Goal: Information Seeking & Learning: Find specific fact

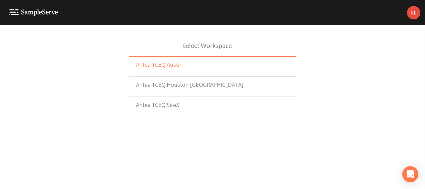
click at [172, 63] on span "Antea TCEQ Austin" at bounding box center [159, 65] width 47 height 8
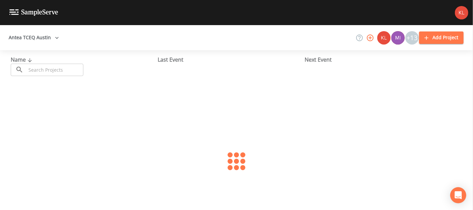
click at [73, 69] on input "text" at bounding box center [54, 70] width 57 height 12
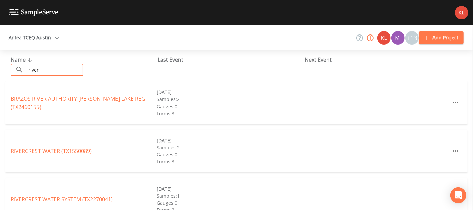
type input "river oaks"
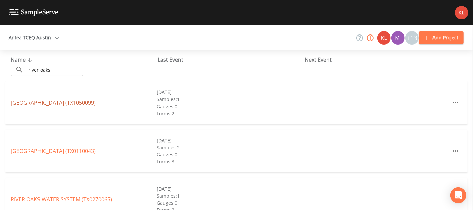
click at [75, 102] on link "RIVER OAKS RANCH (TX1050099)" at bounding box center [53, 102] width 85 height 7
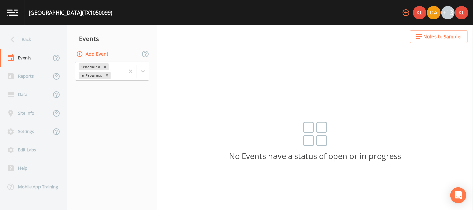
click at [75, 102] on nav "Events Add Event Scheduled In Progress" at bounding box center [112, 117] width 90 height 185
click at [95, 54] on button "Add Event" at bounding box center [93, 54] width 36 height 12
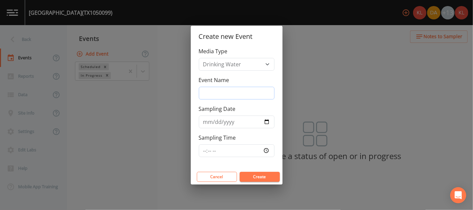
click at [248, 92] on input "Event Name" at bounding box center [237, 93] width 76 height 13
type input "9/18/25"
click at [263, 124] on input "Sampling Date" at bounding box center [237, 121] width 76 height 13
click at [265, 119] on input "Sampling Date" at bounding box center [237, 121] width 76 height 13
type input "2025-09-18"
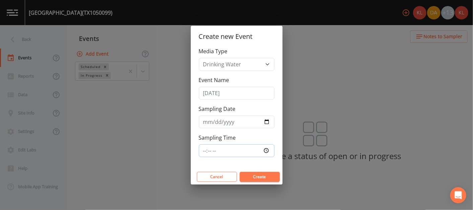
click at [268, 150] on input "Sampling Time" at bounding box center [237, 150] width 76 height 13
type input "08:00"
click at [256, 178] on button "Create" at bounding box center [259, 177] width 40 height 10
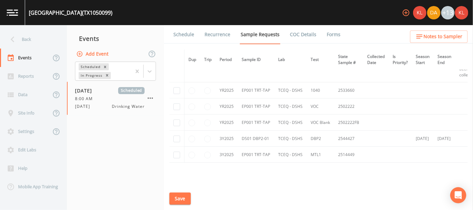
scroll to position [411, 0]
click at [177, 137] on input "checkbox" at bounding box center [176, 138] width 7 height 7
checkbox input "true"
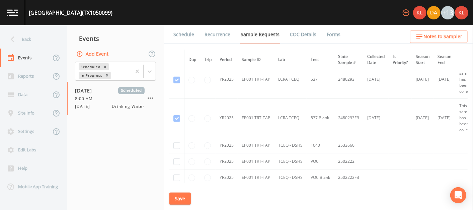
scroll to position [357, 0]
click at [181, 193] on button "Save" at bounding box center [179, 198] width 21 height 12
click at [182, 35] on link "Schedule" at bounding box center [183, 34] width 23 height 19
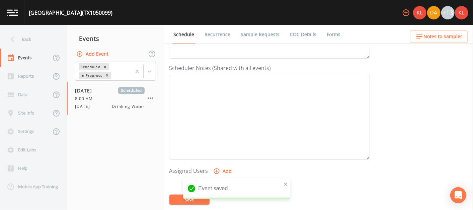
scroll to position [175, 0]
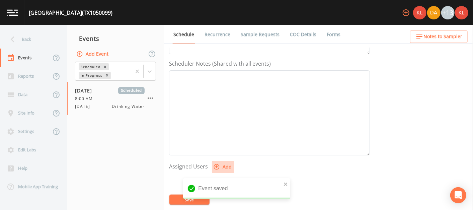
click at [221, 170] on button "Add" at bounding box center [223, 167] width 22 height 12
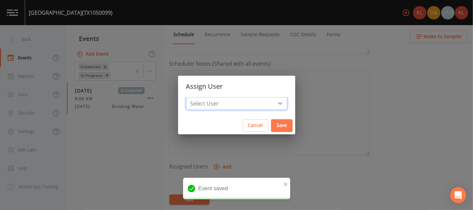
click at [259, 102] on select "Select User Kler Teran David Weber Joshua gere Paul Mike Franklin Rodolfo Ramir…" at bounding box center [236, 103] width 101 height 13
select select "cc3a99b6-42a3-44aa-bed9-88599eb009c7"
click at [207, 97] on select "Select User Kler Teran David Weber Joshua gere Paul Mike Franklin Rodolfo Ramir…" at bounding box center [236, 103] width 101 height 13
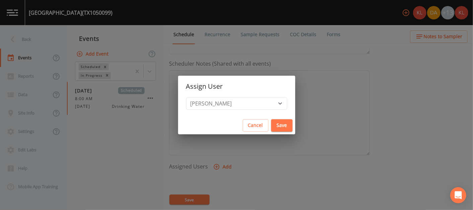
click at [271, 127] on button "Save" at bounding box center [281, 125] width 21 height 12
select select
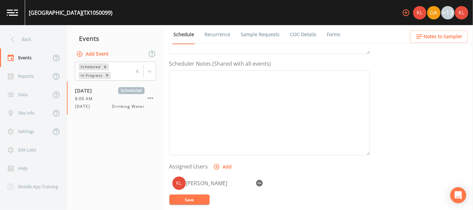
click at [195, 199] on button "Save" at bounding box center [189, 199] width 40 height 10
click at [19, 12] on link at bounding box center [12, 12] width 25 height 25
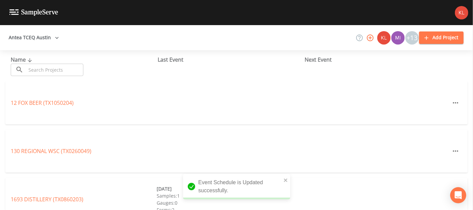
click at [52, 60] on div "Name ​ ​" at bounding box center [84, 66] width 147 height 20
click at [52, 66] on input "text" at bounding box center [54, 70] width 57 height 12
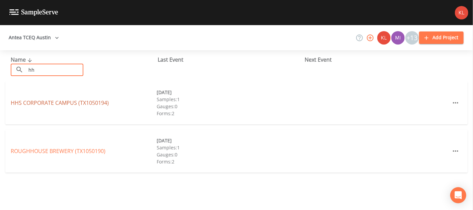
type input "hh"
click at [59, 105] on link "HHS CORPORATE CAMPUS (TX1050194)" at bounding box center [60, 102] width 98 height 7
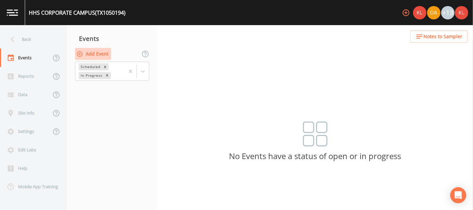
click at [87, 56] on button "Add Event" at bounding box center [93, 54] width 36 height 12
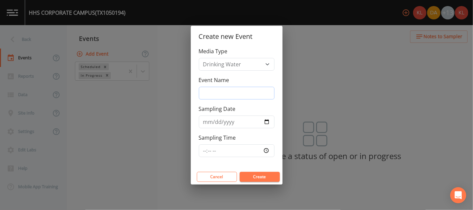
click at [245, 94] on input "Event Name" at bounding box center [237, 93] width 76 height 13
type input "9/18/25"
click at [265, 120] on input "Sampling Date" at bounding box center [237, 121] width 76 height 13
type input "2025-09-18"
click at [266, 146] on input "Sampling Time" at bounding box center [237, 150] width 76 height 13
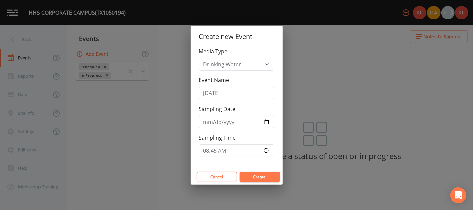
type input "08:45"
click at [248, 175] on button "Create" at bounding box center [259, 177] width 40 height 10
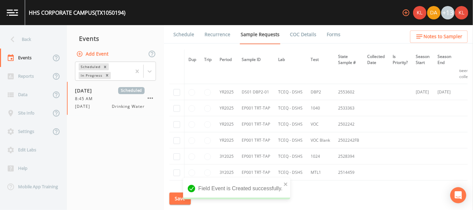
scroll to position [242, 0]
click at [177, 93] on input "checkbox" at bounding box center [176, 92] width 7 height 7
checkbox input "true"
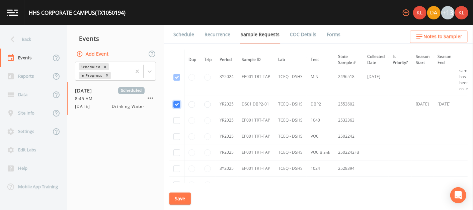
scroll to position [230, 0]
click at [179, 198] on button "Save" at bounding box center [179, 198] width 21 height 12
click at [187, 33] on link "Schedule" at bounding box center [183, 34] width 23 height 19
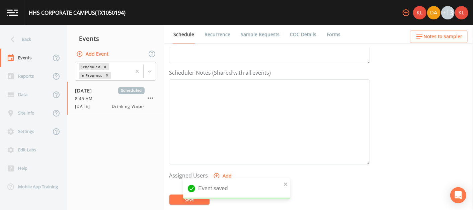
scroll to position [179, 0]
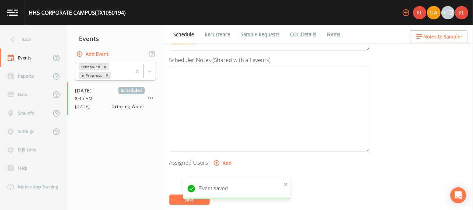
click at [219, 158] on button "Add" at bounding box center [223, 163] width 22 height 12
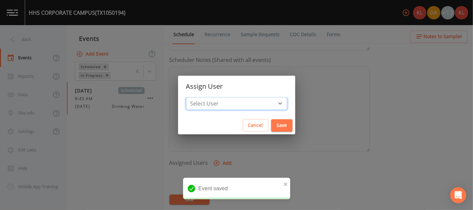
click at [247, 106] on select "Select User Kler Teran David Weber Joshua gere Paul Mike Franklin Rodolfo Ramir…" at bounding box center [236, 103] width 101 height 13
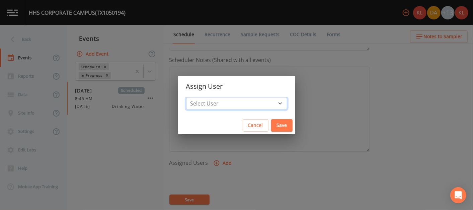
select select "cc3a99b6-42a3-44aa-bed9-88599eb009c7"
click at [207, 97] on select "Select User Kler Teran David Weber Joshua gere Paul Mike Franklin Rodolfo Ramir…" at bounding box center [236, 103] width 101 height 13
click at [271, 123] on button "Save" at bounding box center [281, 125] width 21 height 12
select select
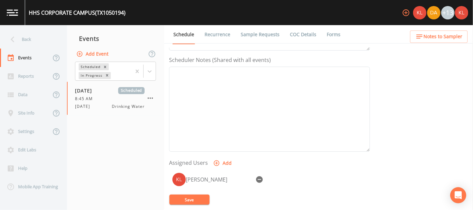
click at [181, 199] on button "Save" at bounding box center [189, 199] width 40 height 10
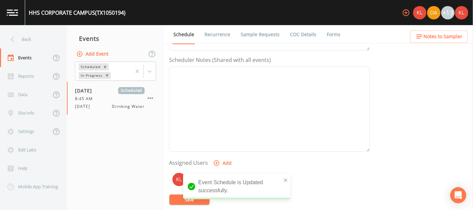
click at [21, 18] on link at bounding box center [12, 12] width 25 height 25
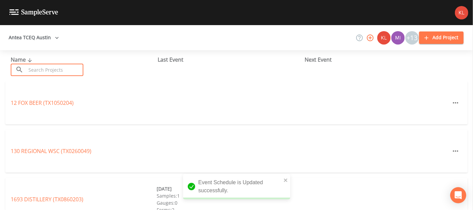
click at [77, 74] on input "text" at bounding box center [54, 70] width 57 height 12
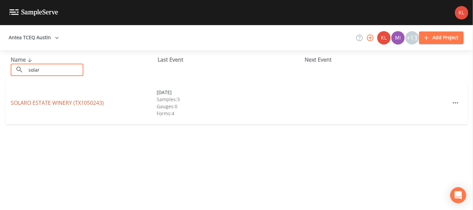
type input "solar"
click at [84, 105] on link "SOLARO ESTATE WINERY (TX1050243)" at bounding box center [57, 102] width 93 height 7
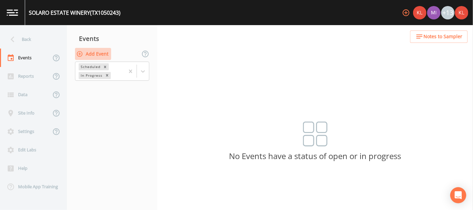
click at [92, 54] on button "Add Event" at bounding box center [93, 54] width 36 height 12
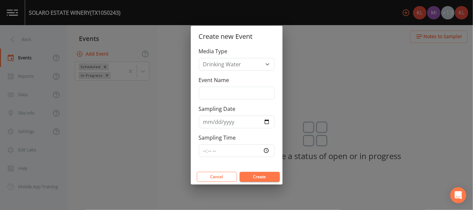
click at [253, 100] on div "Media Type Drinking Water Event Name Sampling Date Sampling Time" at bounding box center [237, 108] width 92 height 122
click at [253, 97] on input "Event Name" at bounding box center [237, 93] width 76 height 13
type input "9/18/25"
click at [267, 120] on input "Sampling Date" at bounding box center [237, 121] width 76 height 13
type input "2025-09-18"
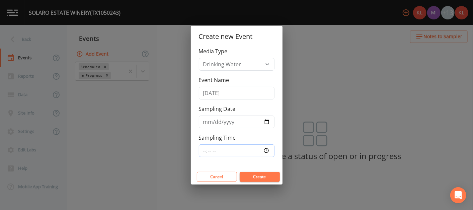
click at [268, 149] on input "Sampling Time" at bounding box center [237, 150] width 76 height 13
type input "07:30"
click at [262, 173] on button "Create" at bounding box center [259, 177] width 40 height 10
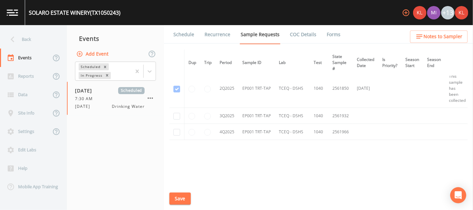
scroll to position [152, 0]
click at [178, 115] on input "checkbox" at bounding box center [176, 118] width 7 height 7
checkbox input "true"
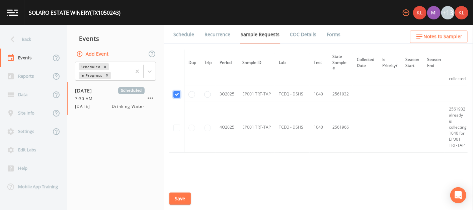
scroll to position [183, 0]
click at [173, 199] on button "Save" at bounding box center [179, 198] width 21 height 12
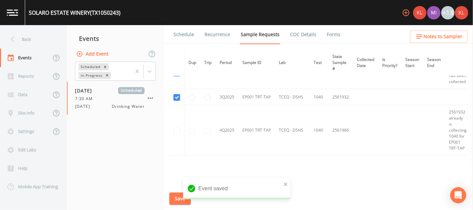
click at [180, 38] on link "Schedule" at bounding box center [183, 34] width 23 height 19
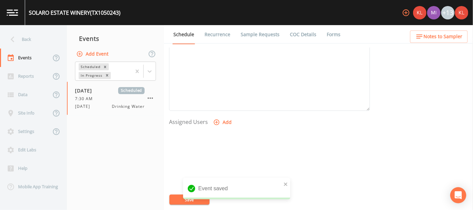
scroll to position [255, 0]
click at [223, 87] on button "Add" at bounding box center [223, 87] width 22 height 12
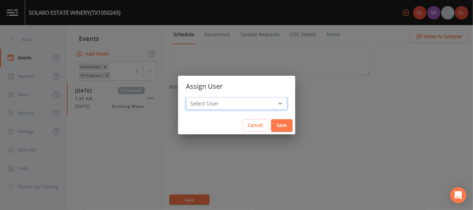
click at [232, 98] on select "Select User Kler Teran Miriaha Caddie David Weber Joshua gere Paul Mike Frankli…" at bounding box center [236, 103] width 101 height 13
select select "cc3a99b6-42a3-44aa-bed9-88599eb009c7"
click at [207, 97] on select "Select User Kler Teran Miriaha Caddie David Weber Joshua gere Paul Mike Frankli…" at bounding box center [236, 103] width 101 height 13
click at [271, 126] on button "Save" at bounding box center [281, 125] width 21 height 12
select select
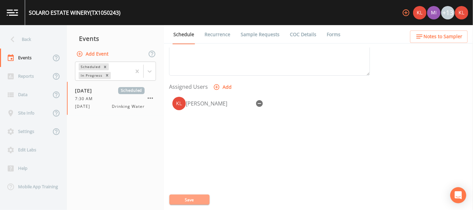
click at [203, 197] on button "Save" at bounding box center [189, 199] width 40 height 10
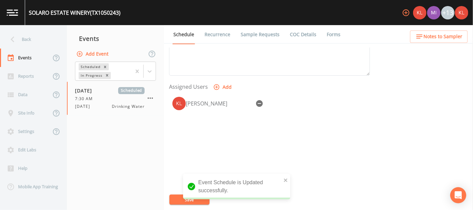
click at [15, 14] on img at bounding box center [12, 12] width 11 height 6
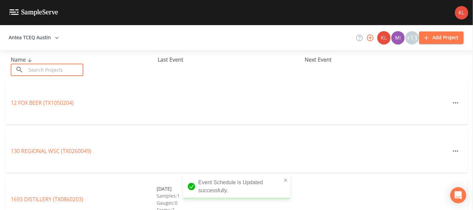
click at [70, 71] on input "text" at bounding box center [54, 70] width 57 height 12
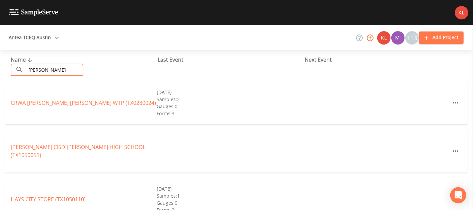
type input "hays coun"
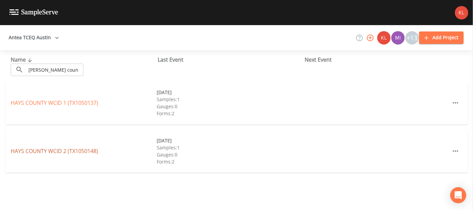
click at [79, 153] on link "HAYS COUNTY WCID 2 (TX1050148)" at bounding box center [54, 150] width 87 height 7
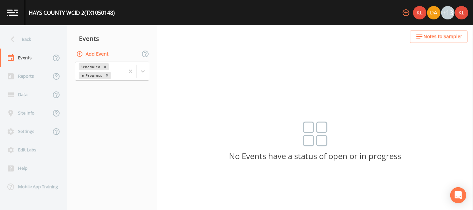
click at [96, 55] on button "Add Event" at bounding box center [93, 54] width 36 height 12
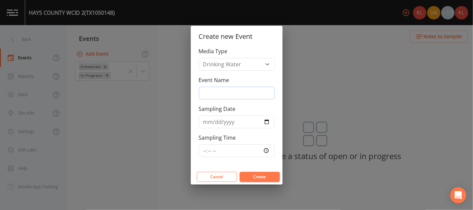
click at [232, 90] on input "Event Name" at bounding box center [237, 93] width 76 height 13
type input "9/18/25"
click at [265, 122] on input "Sampling Date" at bounding box center [237, 121] width 76 height 13
type input "2025-09-18"
click at [266, 176] on button "Create" at bounding box center [259, 177] width 40 height 10
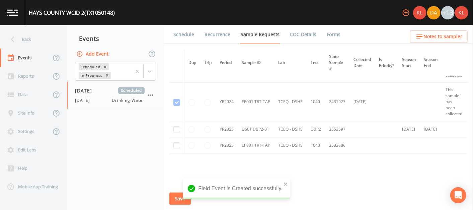
scroll to position [37, 0]
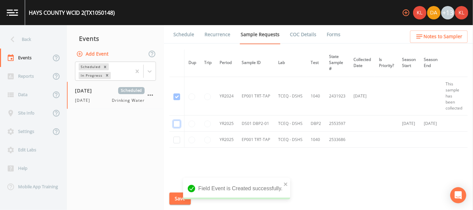
click at [175, 121] on input "checkbox" at bounding box center [176, 123] width 7 height 7
checkbox input "true"
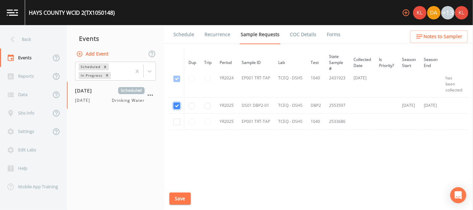
scroll to position [0, 0]
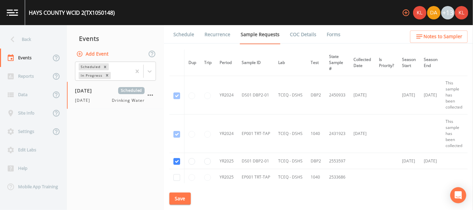
click at [182, 193] on button "Save" at bounding box center [179, 198] width 21 height 12
click at [177, 34] on link "Schedule" at bounding box center [183, 34] width 23 height 19
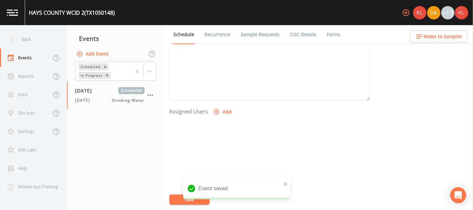
scroll to position [231, 0]
click at [227, 109] on button "Add" at bounding box center [223, 110] width 22 height 12
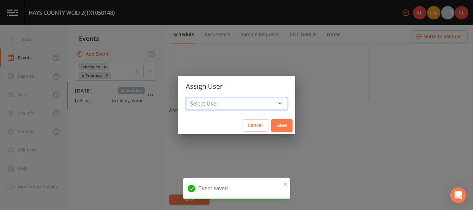
click at [248, 100] on select "Select User Kler Teran David Weber Joshua gere Paul Mike Franklin Rodolfo Ramir…" at bounding box center [236, 103] width 101 height 13
select select "cc3a99b6-42a3-44aa-bed9-88599eb009c7"
click at [207, 97] on select "Select User Kler Teran David Weber Joshua gere Paul Mike Franklin Rodolfo Ramir…" at bounding box center [236, 103] width 101 height 13
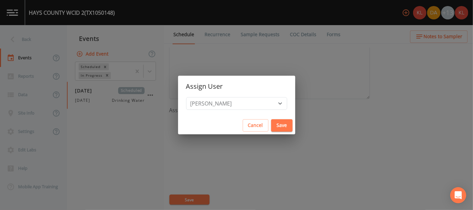
click at [271, 125] on button "Save" at bounding box center [281, 125] width 21 height 12
select select
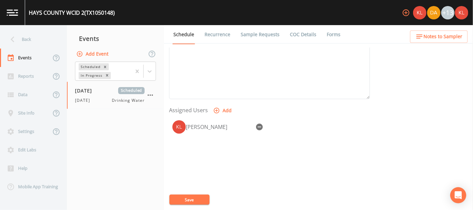
click at [186, 195] on button "Save" at bounding box center [189, 199] width 40 height 10
click at [7, 14] on img at bounding box center [12, 12] width 11 height 6
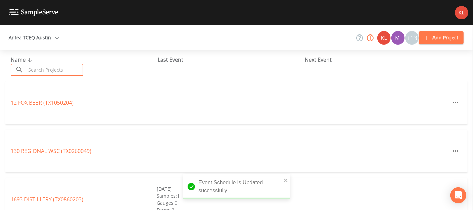
click at [69, 72] on input "text" at bounding box center [54, 70] width 57 height 12
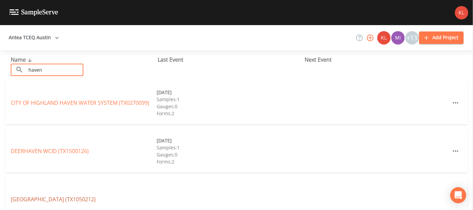
type input "haven"
click at [73, 197] on link "HAVENWOOD NATURE SCHOOL (TX1050212)" at bounding box center [53, 198] width 85 height 7
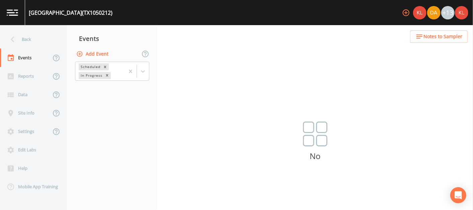
click at [100, 56] on button "Add Event" at bounding box center [93, 54] width 36 height 12
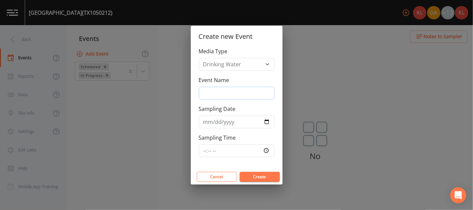
click at [220, 98] on input "Event Name" at bounding box center [237, 93] width 76 height 13
type input "9/18/25"
click at [268, 121] on input "Sampling Date" at bounding box center [237, 121] width 76 height 13
type input "2025-09-18"
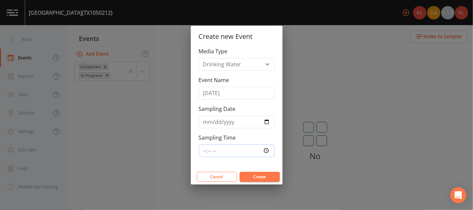
click at [267, 151] on input "Sampling Time" at bounding box center [237, 150] width 76 height 13
type input "10:30"
click at [271, 175] on button "Create" at bounding box center [259, 177] width 40 height 10
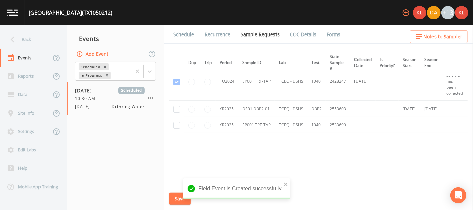
scroll to position [51, 0]
click at [177, 108] on input "checkbox" at bounding box center [176, 110] width 7 height 7
checkbox input "true"
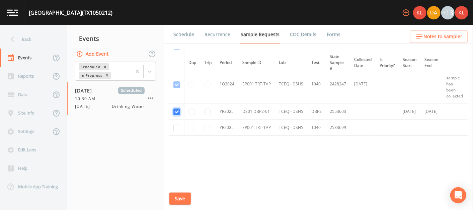
scroll to position [57, 0]
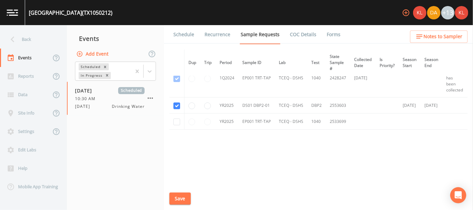
click at [176, 195] on button "Save" at bounding box center [179, 198] width 21 height 12
click at [175, 35] on link "Schedule" at bounding box center [183, 34] width 23 height 19
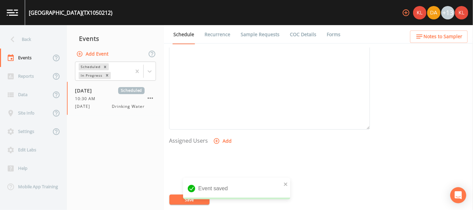
scroll to position [209, 0]
click at [221, 134] on button "Add" at bounding box center [223, 133] width 22 height 12
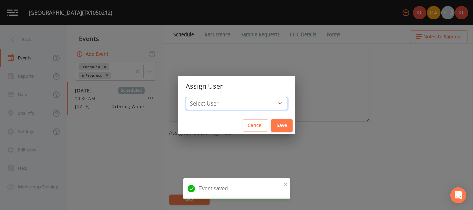
click at [244, 107] on select "Select User Kler Teran David Weber Joshua gere Paul Mike Franklin Rodolfo Ramir…" at bounding box center [236, 103] width 101 height 13
select select "cc3a99b6-42a3-44aa-bed9-88599eb009c7"
click at [207, 97] on select "Select User Kler Teran David Weber Joshua gere Paul Mike Franklin Rodolfo Ramir…" at bounding box center [236, 103] width 101 height 13
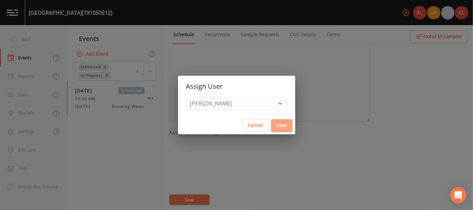
click at [271, 127] on button "Save" at bounding box center [281, 125] width 21 height 12
select select
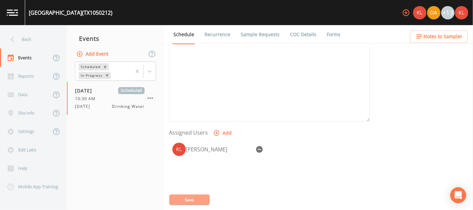
click at [200, 195] on button "Save" at bounding box center [189, 199] width 40 height 10
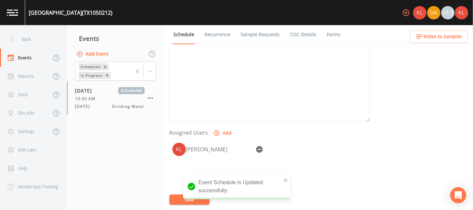
click at [10, 16] on link at bounding box center [12, 12] width 25 height 25
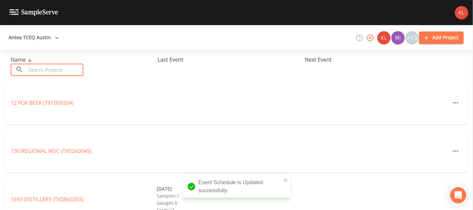
click at [56, 71] on input "text" at bounding box center [54, 70] width 57 height 12
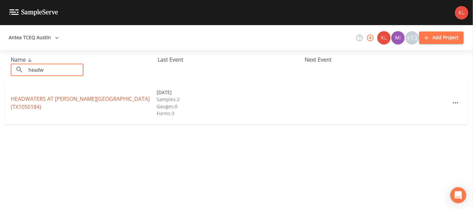
type input "headw"
click at [26, 103] on link "HEADWATERS AT BARTON CREEK (TX1050184)" at bounding box center [80, 102] width 139 height 15
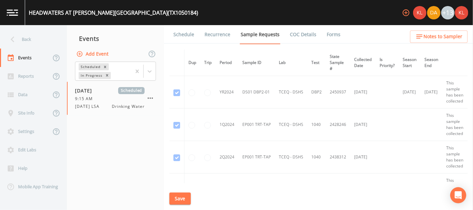
click at [96, 52] on button "Add Event" at bounding box center [93, 54] width 36 height 12
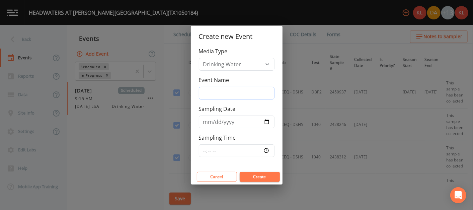
click at [232, 92] on input "Event Name" at bounding box center [237, 93] width 76 height 13
type input "9/18"
click at [220, 175] on button "Cancel" at bounding box center [217, 177] width 40 height 10
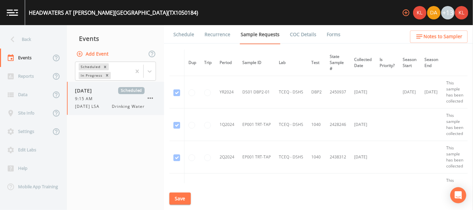
click at [110, 103] on div "9/10/25 LSA Drinking Water" at bounding box center [110, 106] width 70 height 6
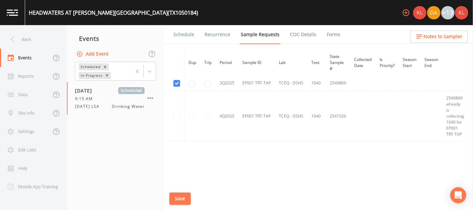
scroll to position [240, 0]
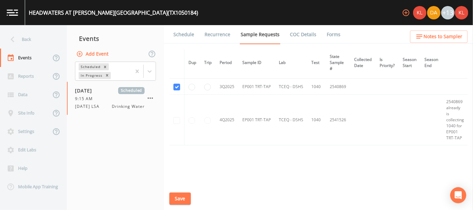
click at [181, 27] on link "Schedule" at bounding box center [183, 34] width 23 height 19
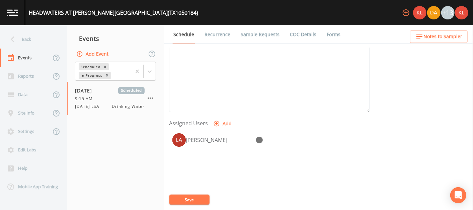
scroll to position [219, 0]
click at [259, 136] on icon "button" at bounding box center [259, 139] width 7 height 7
click at [212, 117] on button "Add" at bounding box center [223, 123] width 22 height 12
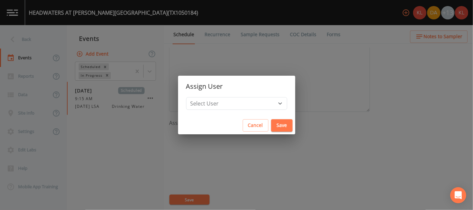
click at [231, 95] on h2 "Assign User" at bounding box center [236, 86] width 117 height 21
click at [232, 107] on select "Select User Kler Teran David Weber Joshua gere Paul Mike Franklin Rodolfo Ramir…" at bounding box center [236, 103] width 101 height 13
select select "cc3a99b6-42a3-44aa-bed9-88599eb009c7"
click at [207, 97] on select "Select User Kler Teran David Weber Joshua gere Paul Mike Franklin Rodolfo Ramir…" at bounding box center [236, 103] width 101 height 13
click at [271, 123] on button "Save" at bounding box center [281, 125] width 21 height 12
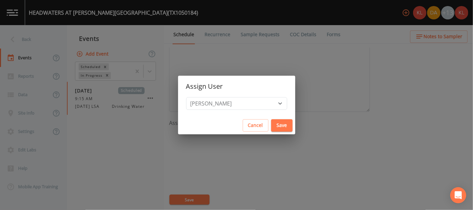
select select
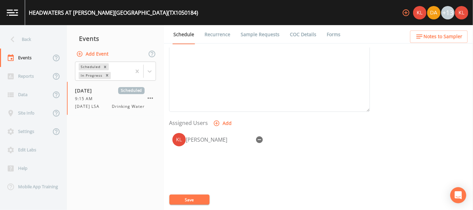
click at [190, 194] on button "Save" at bounding box center [189, 199] width 40 height 10
click at [219, 38] on link "Recurrence" at bounding box center [217, 34] width 28 height 19
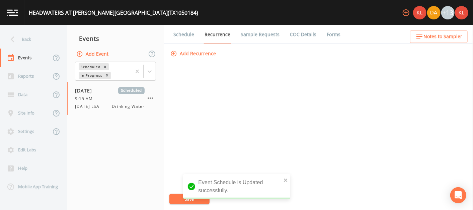
click at [263, 34] on link "Sample Requests" at bounding box center [259, 34] width 41 height 19
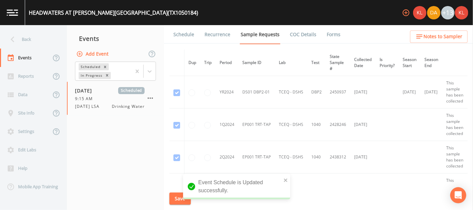
click at [296, 26] on link "COC Details" at bounding box center [303, 34] width 28 height 19
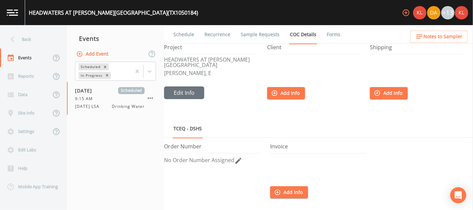
click at [332, 31] on link "Forms" at bounding box center [333, 34] width 16 height 19
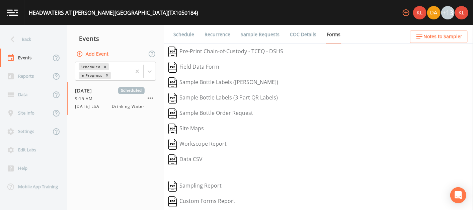
click at [250, 31] on link "Sample Requests" at bounding box center [259, 34] width 41 height 19
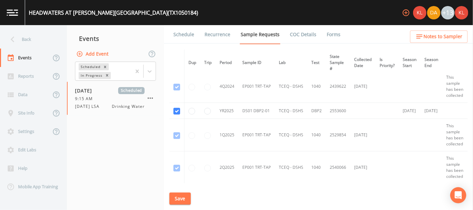
scroll to position [134, 0]
click at [188, 35] on link "Schedule" at bounding box center [183, 34] width 23 height 19
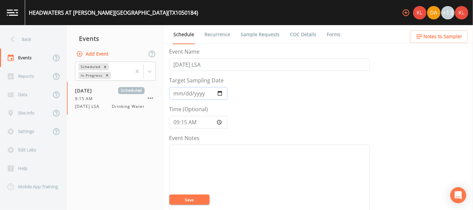
click at [215, 88] on input "2025-09-10" at bounding box center [198, 93] width 59 height 13
click at [220, 92] on input "2025-09-10" at bounding box center [198, 93] width 59 height 13
type input "2025-09-18"
click at [221, 122] on input "09:15:00" at bounding box center [198, 122] width 59 height 13
type input "11:00"
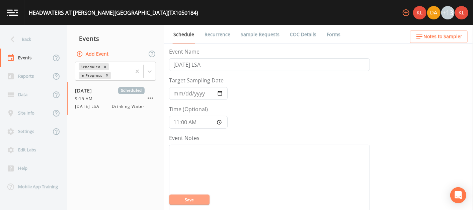
click at [179, 200] on button "Save" at bounding box center [189, 199] width 40 height 10
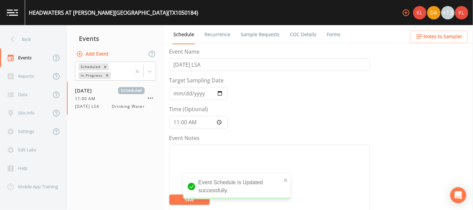
drag, startPoint x: 179, startPoint y: 200, endPoint x: 9, endPoint y: 18, distance: 248.7
click at [9, 18] on div "HEADWATERS AT BARTON CREEK (TX1050184) +13 Back Events Reports Data Site Info S…" at bounding box center [236, 105] width 473 height 210
click at [20, 10] on link at bounding box center [12, 12] width 25 height 25
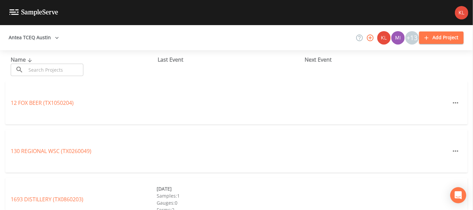
click at [56, 65] on input "text" at bounding box center [54, 70] width 57 height 12
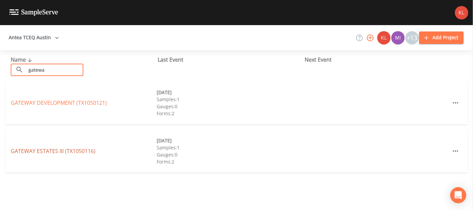
type input "gatewa"
click at [58, 153] on link "GATEWAY ESTATES III (TX1050116)" at bounding box center [53, 150] width 85 height 7
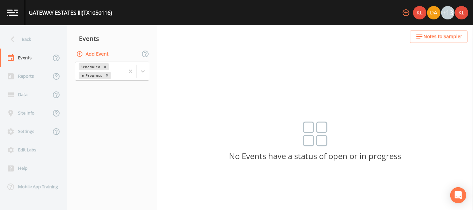
click at [102, 54] on button "Add Event" at bounding box center [93, 54] width 36 height 12
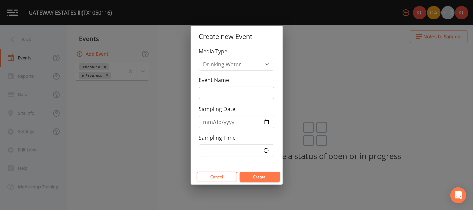
click at [210, 96] on input "Event Name" at bounding box center [237, 93] width 76 height 13
type input "9/18/25"
click at [266, 118] on input "Sampling Date" at bounding box center [237, 121] width 76 height 13
type input "2025-09-18"
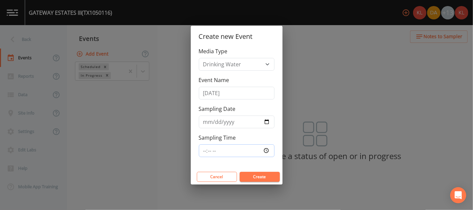
click at [271, 149] on input "Sampling Time" at bounding box center [237, 150] width 76 height 13
click at [266, 149] on input "Sampling Time" at bounding box center [237, 150] width 76 height 13
type input "11:45"
click at [262, 174] on button "Create" at bounding box center [259, 177] width 40 height 10
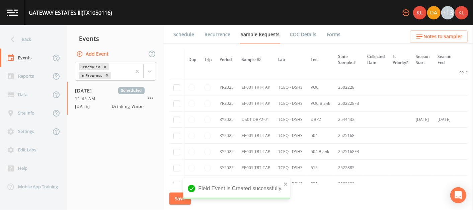
scroll to position [261, 0]
click at [179, 117] on input "checkbox" at bounding box center [176, 118] width 7 height 7
checkbox input "true"
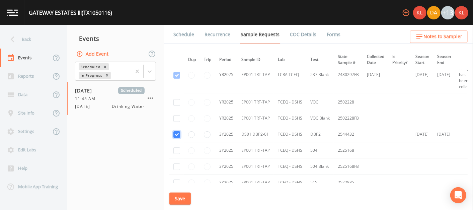
scroll to position [242, 0]
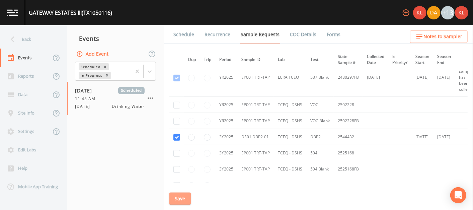
click at [187, 196] on button "Save" at bounding box center [179, 198] width 21 height 12
click at [180, 37] on link "Schedule" at bounding box center [183, 34] width 23 height 19
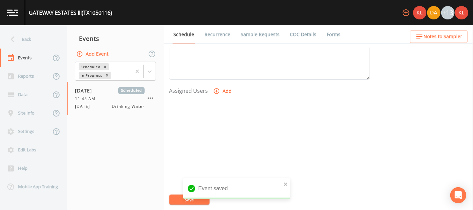
scroll to position [251, 0]
click at [216, 89] on icon "button" at bounding box center [217, 91] width 6 height 6
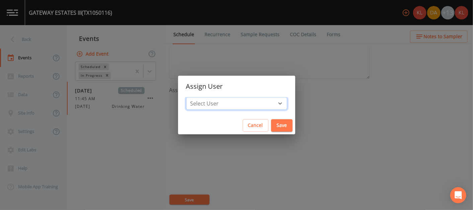
click at [236, 104] on select "Select User Kler Teran David Weber Joshua gere Paul Mike Franklin Rodolfo Ramir…" at bounding box center [236, 103] width 101 height 13
select select "cc3a99b6-42a3-44aa-bed9-88599eb009c7"
click at [207, 97] on select "Select User Kler Teran David Weber Joshua gere Paul Mike Franklin Rodolfo Ramir…" at bounding box center [236, 103] width 101 height 13
click at [271, 121] on button "Save" at bounding box center [281, 125] width 21 height 12
select select
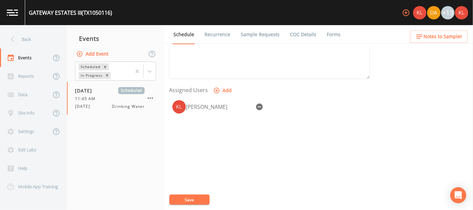
click at [198, 193] on div "Event Name 9/18/25 Target Sampling Date 2025-09-18 Time (Optional) 11:45:00 Eve…" at bounding box center [321, 128] width 304 height 162
click at [195, 200] on button "Save" at bounding box center [189, 199] width 40 height 10
click at [11, 10] on img at bounding box center [12, 12] width 11 height 6
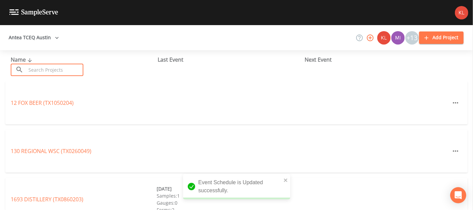
click at [70, 68] on input "text" at bounding box center [54, 70] width 57 height 12
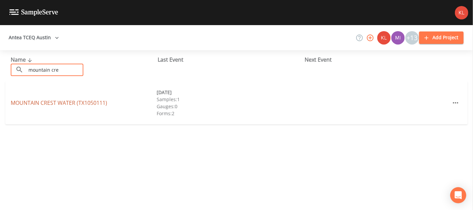
type input "mountain cre"
click at [82, 100] on link "MOUNTAIN CREST WATER (TX1050111)" at bounding box center [59, 102] width 96 height 7
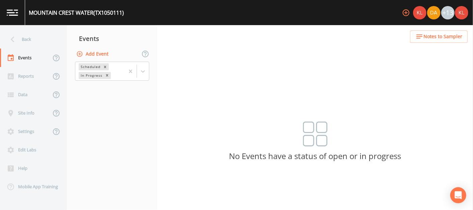
click at [102, 54] on button "Add Event" at bounding box center [93, 54] width 36 height 12
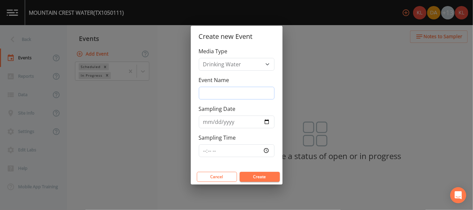
click at [224, 93] on input "Event Name" at bounding box center [237, 93] width 76 height 13
type input "9/18/25"
click at [268, 120] on input "Sampling Date" at bounding box center [237, 121] width 76 height 13
type input "2025-09-18"
click at [265, 148] on input "Sampling Time" at bounding box center [237, 150] width 76 height 13
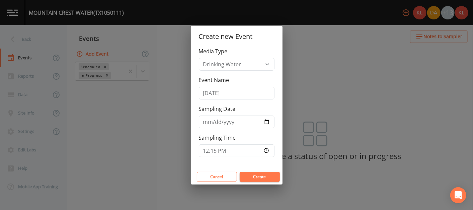
type input "12:15"
click at [255, 175] on button "Create" at bounding box center [259, 177] width 40 height 10
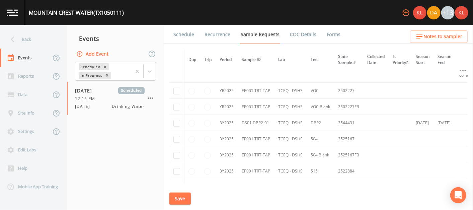
scroll to position [334, 0]
click at [176, 120] on input "checkbox" at bounding box center [176, 122] width 7 height 7
checkbox input "true"
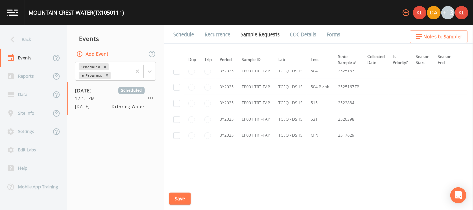
scroll to position [415, 0]
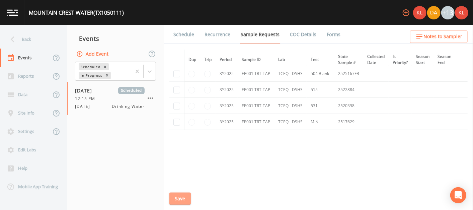
click at [177, 200] on button "Save" at bounding box center [179, 198] width 21 height 12
click at [184, 35] on link "Schedule" at bounding box center [183, 34] width 23 height 19
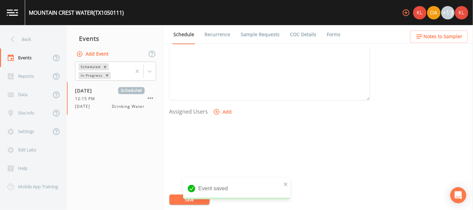
scroll to position [231, 0]
click at [215, 105] on button "Add" at bounding box center [223, 110] width 22 height 12
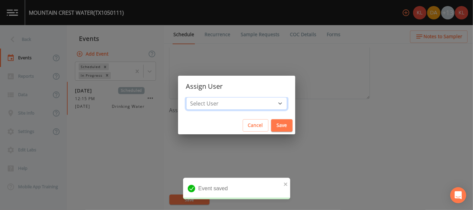
click at [225, 105] on select "Select User Kler Teran David Weber Joshua gere Paul Mike Franklin Rodolfo Ramir…" at bounding box center [236, 103] width 101 height 13
select select "cc3a99b6-42a3-44aa-bed9-88599eb009c7"
click at [207, 97] on select "Select User Kler Teran David Weber Joshua gere Paul Mike Franklin Rodolfo Ramir…" at bounding box center [236, 103] width 101 height 13
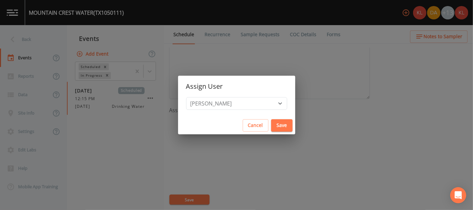
click at [271, 125] on button "Save" at bounding box center [281, 125] width 21 height 12
select select
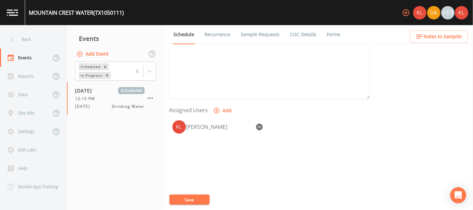
click at [192, 198] on button "Save" at bounding box center [189, 199] width 40 height 10
click at [10, 12] on img at bounding box center [12, 12] width 11 height 6
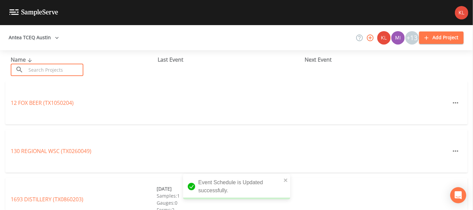
click at [55, 72] on input "text" at bounding box center [54, 70] width 57 height 12
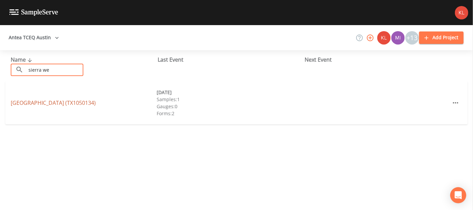
type input "sierra we"
click at [66, 99] on link "SIERRA WEST SUBDIVISION (TX1050134)" at bounding box center [53, 102] width 85 height 7
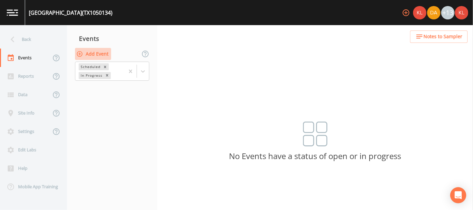
click at [95, 52] on button "Add Event" at bounding box center [93, 54] width 36 height 12
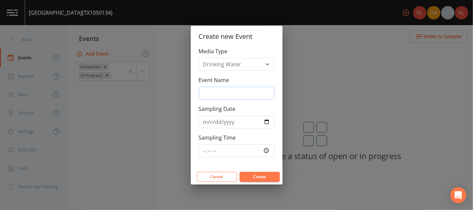
click at [210, 97] on input "Event Name" at bounding box center [237, 93] width 76 height 13
type input "9/18/25"
click at [265, 122] on input "Sampling Date" at bounding box center [237, 121] width 76 height 13
type input "2025-09-18"
click at [264, 123] on input "2025-09-18" at bounding box center [237, 121] width 76 height 13
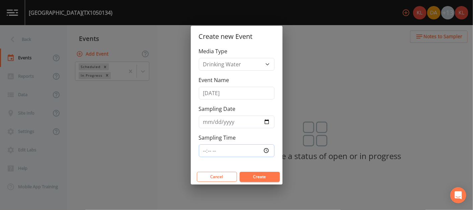
click at [264, 147] on input "Sampling Time" at bounding box center [237, 150] width 76 height 13
type input "12:45"
click at [248, 174] on button "Create" at bounding box center [259, 177] width 40 height 10
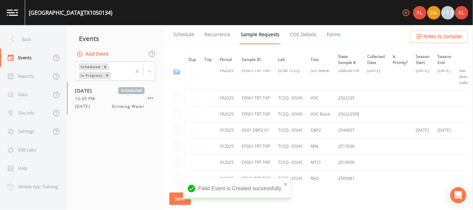
scroll to position [412, 0]
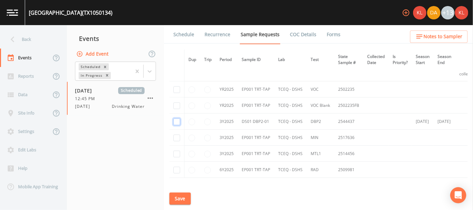
click at [177, 119] on input "checkbox" at bounding box center [176, 121] width 7 height 7
checkbox input "true"
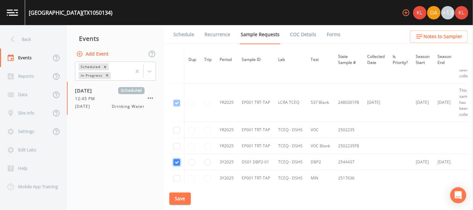
scroll to position [372, 0]
click at [175, 198] on button "Save" at bounding box center [179, 198] width 21 height 12
click at [189, 38] on link "Schedule" at bounding box center [183, 34] width 23 height 19
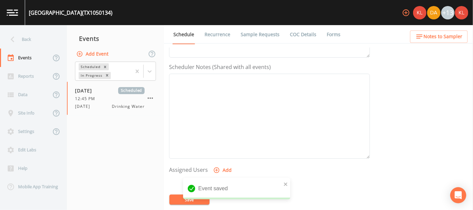
scroll to position [173, 0]
click at [225, 169] on button "Add" at bounding box center [223, 169] width 22 height 12
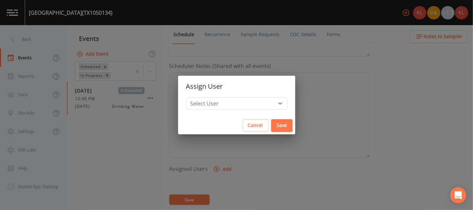
click at [244, 112] on div "Select User Kler Teran David Weber Joshua gere Paul Mike Franklin Rodolfo Ramir…" at bounding box center [236, 106] width 117 height 19
click at [242, 104] on select "Select User Kler Teran David Weber Joshua gere Paul Mike Franklin Rodolfo Ramir…" at bounding box center [236, 103] width 101 height 13
select select "cc3a99b6-42a3-44aa-bed9-88599eb009c7"
click at [207, 97] on select "Select User Kler Teran David Weber Joshua gere Paul Mike Franklin Rodolfo Ramir…" at bounding box center [236, 103] width 101 height 13
click at [271, 121] on button "Save" at bounding box center [281, 125] width 21 height 12
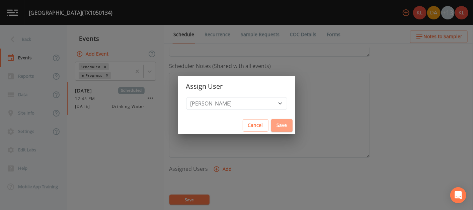
select select
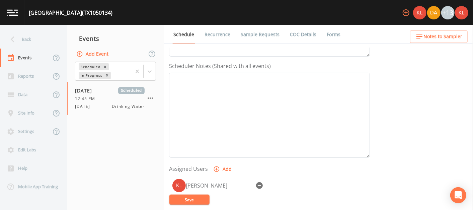
click at [186, 196] on button "Save" at bounding box center [189, 199] width 40 height 10
click at [16, 11] on img at bounding box center [12, 12] width 11 height 6
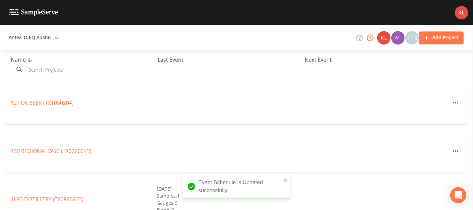
click at [49, 69] on input "text" at bounding box center [54, 70] width 57 height 12
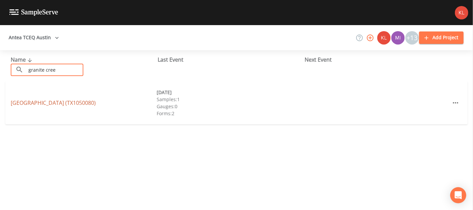
type input "granite cree"
click at [54, 100] on link "GRANITE CREEK WSC (TX1050080)" at bounding box center [53, 102] width 85 height 7
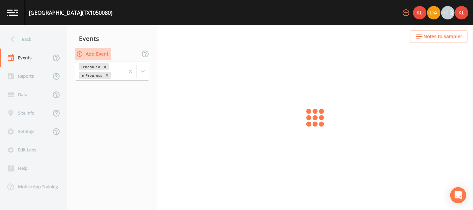
click at [101, 57] on button "Add Event" at bounding box center [93, 54] width 36 height 12
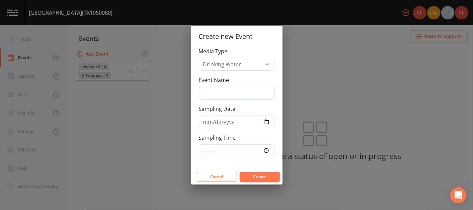
click at [236, 95] on input "Event Name" at bounding box center [237, 93] width 76 height 13
type input "9/18/25"
click at [267, 120] on input "Sampling Date" at bounding box center [237, 121] width 76 height 13
type input "2025-09-18"
click at [262, 121] on input "2025-09-18" at bounding box center [237, 121] width 76 height 13
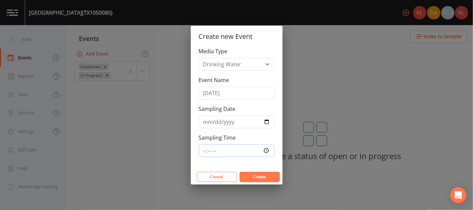
click at [270, 150] on input "Sampling Time" at bounding box center [237, 150] width 76 height 13
click at [267, 148] on input "Sampling Time" at bounding box center [237, 150] width 76 height 13
type input "13:30"
click at [258, 174] on button "Create" at bounding box center [259, 177] width 40 height 10
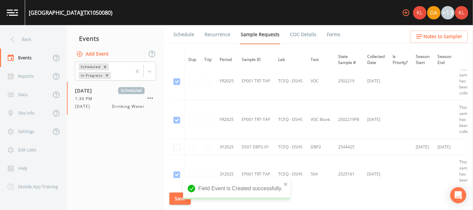
scroll to position [448, 0]
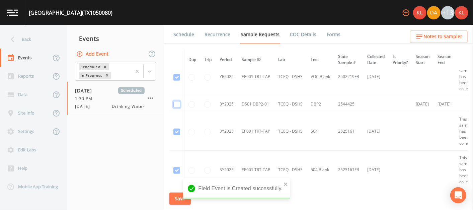
click at [175, 101] on input "checkbox" at bounding box center [176, 104] width 7 height 7
checkbox input "true"
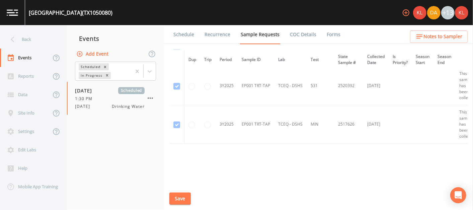
scroll to position [616, 0]
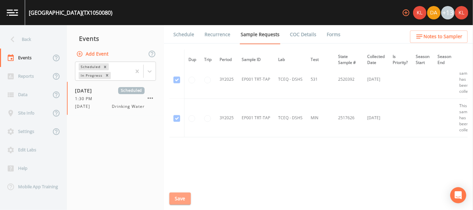
click at [181, 198] on button "Save" at bounding box center [179, 198] width 21 height 12
click at [184, 36] on link "Schedule" at bounding box center [183, 34] width 23 height 19
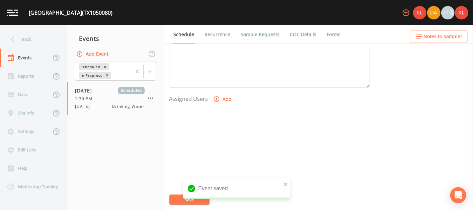
scroll to position [243, 0]
click at [222, 95] on button "Add" at bounding box center [223, 98] width 22 height 12
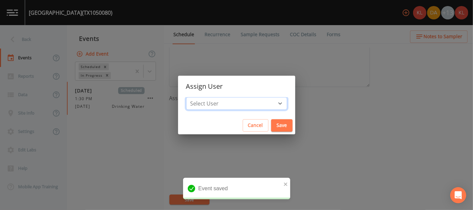
click at [236, 102] on select "Select User Kler Teran David Weber Joshua gere Paul Mike Franklin Rodolfo Ramir…" at bounding box center [236, 103] width 101 height 13
select select "cc3a99b6-42a3-44aa-bed9-88599eb009c7"
click at [207, 97] on select "Select User Kler Teran David Weber Joshua gere Paul Mike Franklin Rodolfo Ramir…" at bounding box center [236, 103] width 101 height 13
click at [271, 129] on button "Save" at bounding box center [281, 125] width 21 height 12
select select
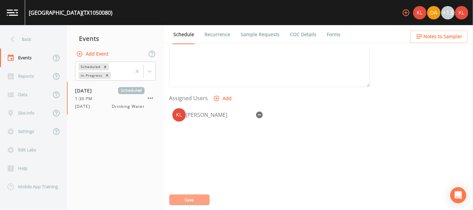
click at [181, 198] on button "Save" at bounding box center [189, 199] width 40 height 10
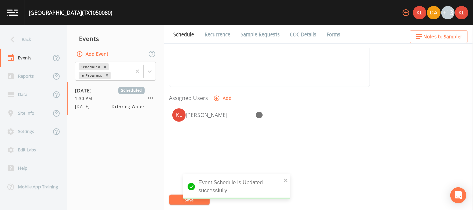
click at [15, 17] on link at bounding box center [12, 12] width 25 height 25
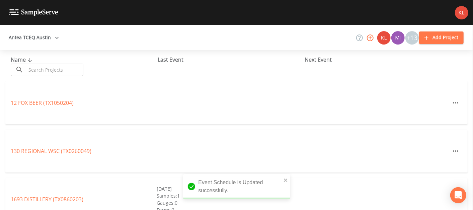
click at [70, 73] on input "text" at bounding box center [54, 70] width 57 height 12
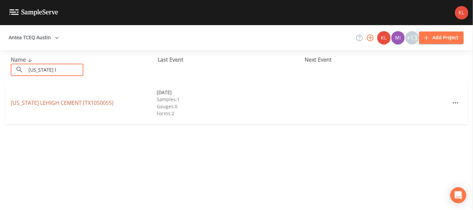
type input "texas l"
click at [80, 102] on link "TEXAS LEHIGH CEMENT (TX1050055)" at bounding box center [62, 102] width 103 height 7
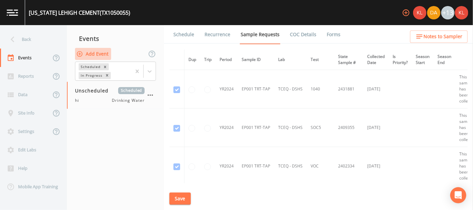
click at [96, 53] on button "Add Event" at bounding box center [93, 54] width 36 height 12
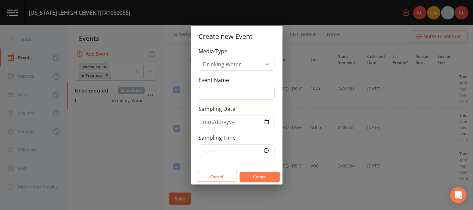
click at [216, 94] on input "Event Name" at bounding box center [237, 93] width 76 height 13
type input "9/18/25"
click at [266, 121] on input "Sampling Date" at bounding box center [237, 121] width 76 height 13
type input "2025-09-18"
click at [268, 153] on input "Sampling Time" at bounding box center [237, 150] width 76 height 13
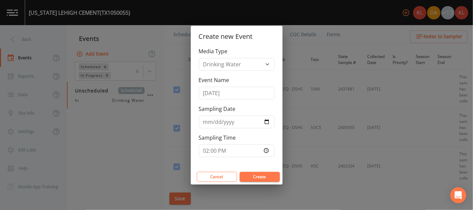
type input "14:00"
click at [263, 175] on button "Create" at bounding box center [259, 177] width 40 height 10
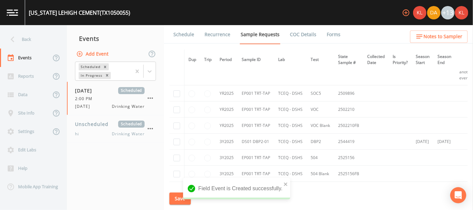
scroll to position [396, 0]
click at [176, 122] on input "checkbox" at bounding box center [176, 124] width 7 height 7
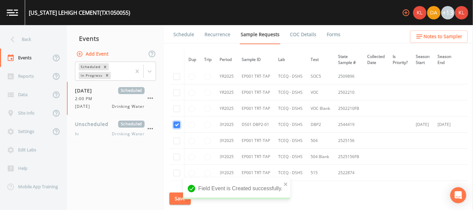
checkbox input "true"
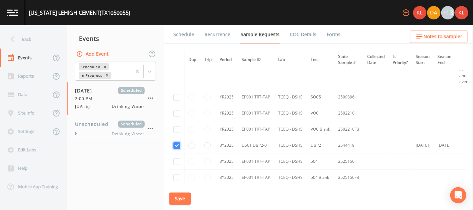
scroll to position [382, 0]
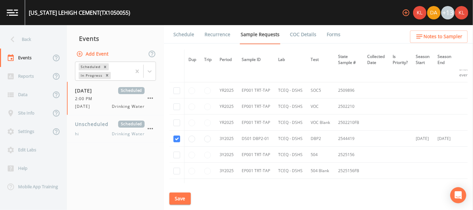
click at [188, 195] on button "Save" at bounding box center [179, 198] width 21 height 12
click at [181, 33] on link "Schedule" at bounding box center [183, 34] width 23 height 19
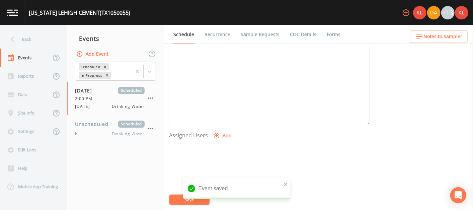
scroll to position [206, 0]
click at [217, 129] on button "Add" at bounding box center [223, 135] width 22 height 12
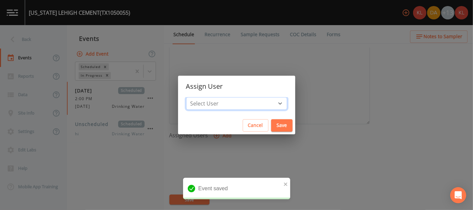
click at [233, 104] on select "Select User Kler Teran David Weber Joshua gere Paul Mike Franklin Rodolfo Ramir…" at bounding box center [236, 103] width 101 height 13
select select "cc3a99b6-42a3-44aa-bed9-88599eb009c7"
click at [207, 97] on select "Select User Kler Teran David Weber Joshua gere Paul Mike Franklin Rodolfo Ramir…" at bounding box center [236, 103] width 101 height 13
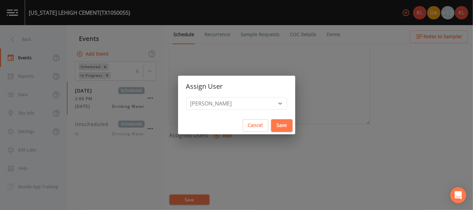
click at [271, 125] on button "Save" at bounding box center [281, 125] width 21 height 12
select select
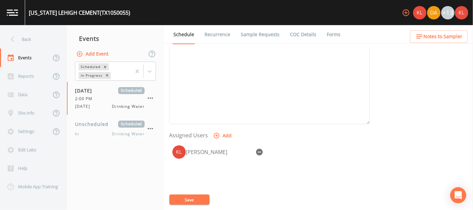
click at [186, 193] on div "Kler Teran" at bounding box center [269, 177] width 201 height 70
click at [185, 200] on button "Save" at bounding box center [189, 199] width 40 height 10
click at [15, 13] on img at bounding box center [12, 12] width 11 height 6
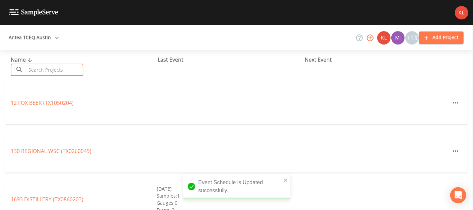
click at [71, 71] on input "text" at bounding box center [54, 70] width 57 height 12
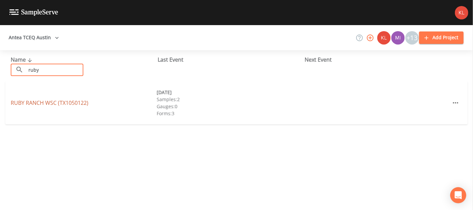
type input "ruby"
click at [66, 100] on link "RUBY RANCH WSC (TX1050122)" at bounding box center [50, 102] width 78 height 7
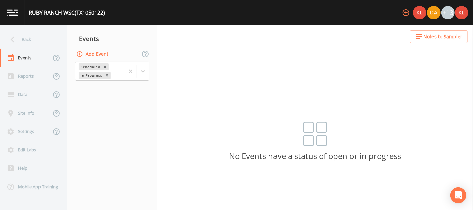
click at [89, 52] on button "Add Event" at bounding box center [93, 54] width 36 height 12
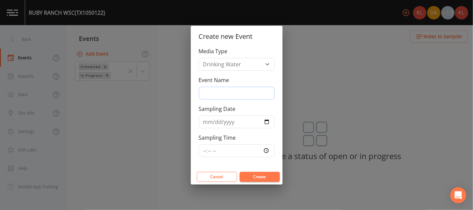
click at [216, 96] on input "Event Name" at bounding box center [237, 93] width 76 height 13
type input "9/18/25"
click at [268, 122] on input "Sampling Date" at bounding box center [237, 121] width 76 height 13
type input "2025-09-18"
click at [266, 149] on input "Sampling Time" at bounding box center [237, 150] width 76 height 13
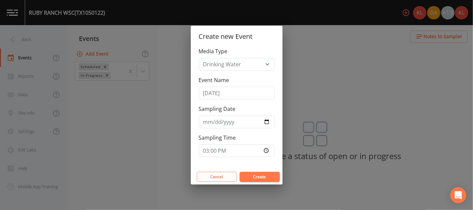
type input "15:00"
click at [255, 175] on button "Create" at bounding box center [259, 177] width 40 height 10
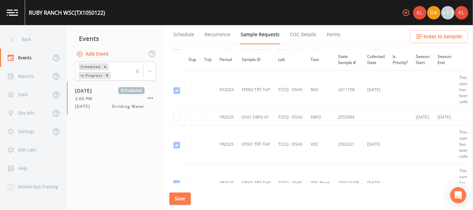
scroll to position [834, 0]
click at [177, 113] on input "checkbox" at bounding box center [176, 116] width 7 height 7
checkbox input "true"
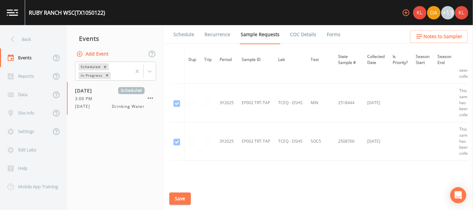
scroll to position [1134, 0]
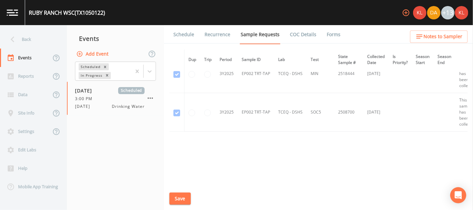
click at [179, 201] on button "Save" at bounding box center [179, 198] width 21 height 12
click at [182, 40] on link "Schedule" at bounding box center [183, 34] width 23 height 19
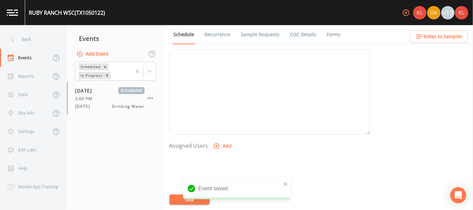
scroll to position [197, 0]
click at [212, 144] on button "Add" at bounding box center [223, 145] width 22 height 12
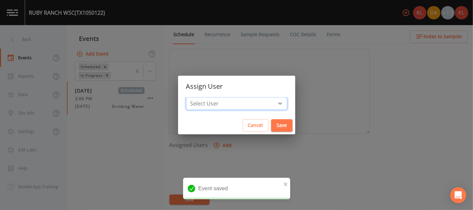
click at [218, 109] on select "Select User Kler Teran David Weber Joshua gere Paul Mike Franklin Rodolfo Ramir…" at bounding box center [236, 103] width 101 height 13
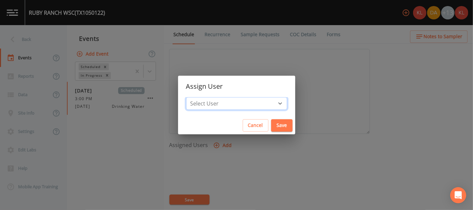
select select "cc3a99b6-42a3-44aa-bed9-88599eb009c7"
click at [207, 97] on select "Select User Kler Teran David Weber Joshua gere Paul Mike Franklin Rodolfo Ramir…" at bounding box center [236, 103] width 101 height 13
click at [271, 122] on button "Save" at bounding box center [281, 125] width 21 height 12
select select
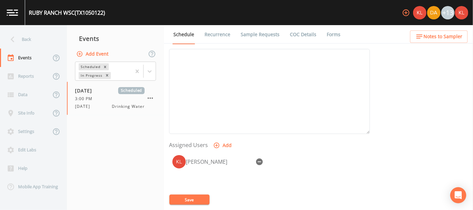
click at [196, 203] on button "Save" at bounding box center [189, 199] width 40 height 10
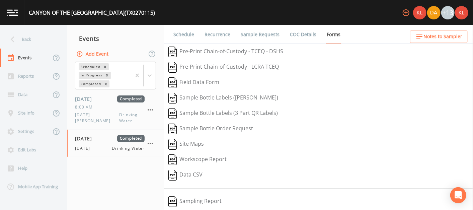
click at [19, 8] on link at bounding box center [12, 12] width 25 height 25
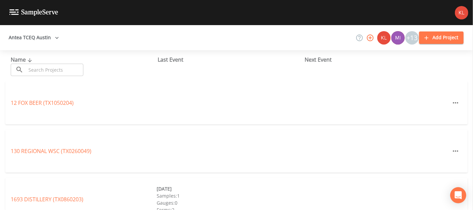
click at [15, 10] on img at bounding box center [33, 12] width 49 height 6
click at [39, 38] on button "Antea TCEQ Austin" at bounding box center [34, 37] width 56 height 12
click at [165, 209] on link "Antea TCEQ SiteX" at bounding box center [186, 213] width 43 height 7
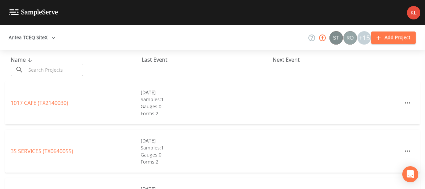
click at [60, 68] on input "text" at bounding box center [54, 70] width 57 height 12
paste input "MCALLEN PUBLIC UTILITY"
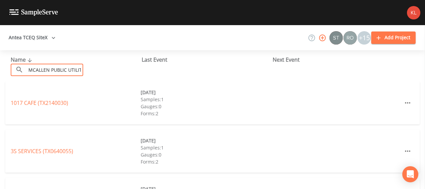
scroll to position [0, 2]
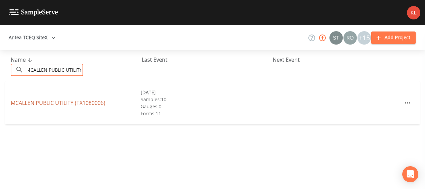
type input "MCALLEN PUBLIC UTILITY"
click at [85, 101] on link "MCALLEN PUBLIC UTILITY (TX1080006)" at bounding box center [58, 102] width 95 height 7
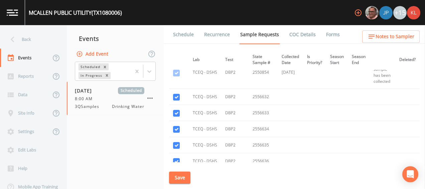
scroll to position [2787, 0]
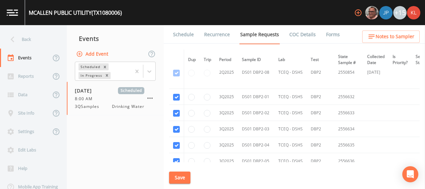
click at [183, 34] on link "Schedule" at bounding box center [183, 34] width 23 height 19
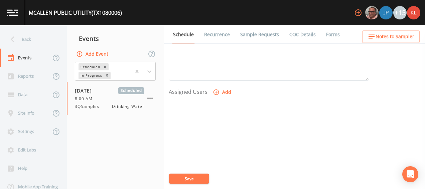
scroll to position [251, 0]
click at [46, 116] on div "Site Info" at bounding box center [25, 113] width 51 height 18
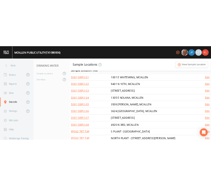
scroll to position [114, 0]
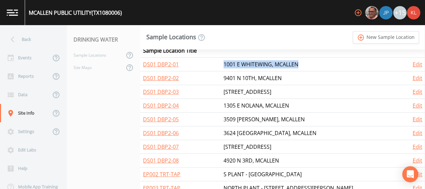
drag, startPoint x: 226, startPoint y: 64, endPoint x: 304, endPoint y: 62, distance: 78.6
click at [304, 62] on tr "DS01 DBP2-01 1001 E WHITEWING, MCALLEN Edit" at bounding box center [282, 65] width 285 height 14
copy tr "1001 E WHITEWING, MCALLEN"
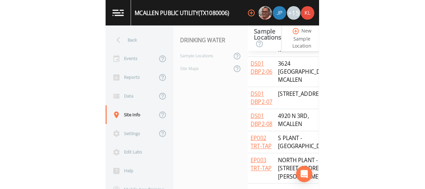
scroll to position [295, 0]
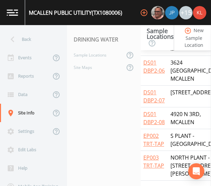
click at [105, 139] on nav "DRINKING WATER Sample Locations Site Maps" at bounding box center [104, 105] width 74 height 161
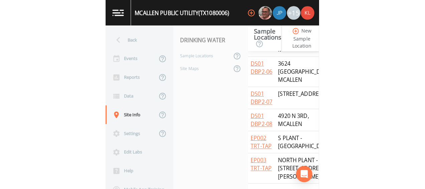
scroll to position [123, 0]
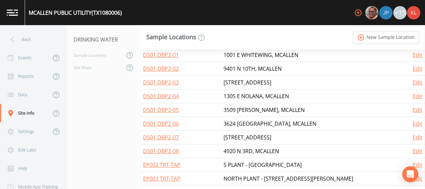
click at [9, 8] on link at bounding box center [12, 12] width 25 height 25
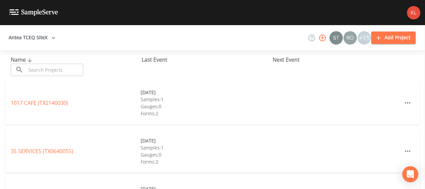
click at [41, 69] on input "text" at bounding box center [54, 70] width 57 height 12
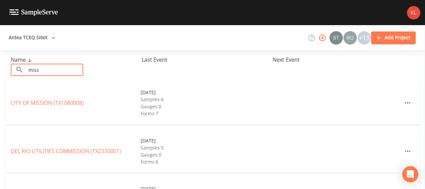
drag, startPoint x: 55, startPoint y: 67, endPoint x: 17, endPoint y: 70, distance: 37.9
click at [17, 70] on div "​ miss ​" at bounding box center [47, 70] width 73 height 12
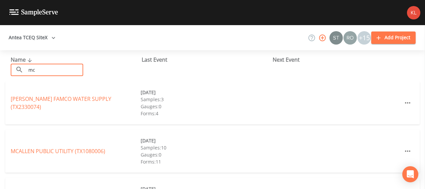
type input "MCALLEN PUBLIC UTILITY"
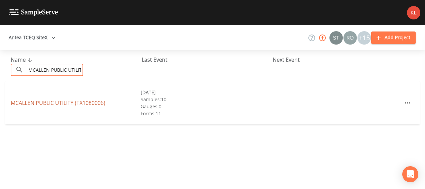
click at [72, 104] on link "MCALLEN PUBLIC UTILITY (TX1080006)" at bounding box center [58, 102] width 95 height 7
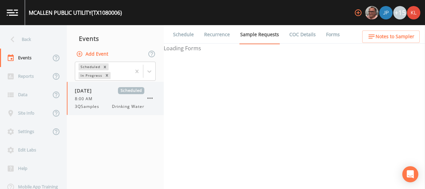
click at [159, 111] on div "07/25/2025 Scheduled 8:00 AM 3QSamples Drinking Water" at bounding box center [115, 98] width 97 height 33
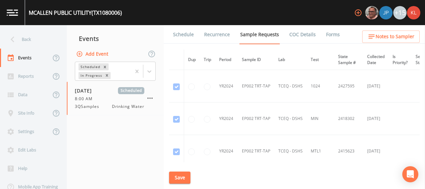
click at [214, 32] on link "Recurrence" at bounding box center [217, 34] width 28 height 19
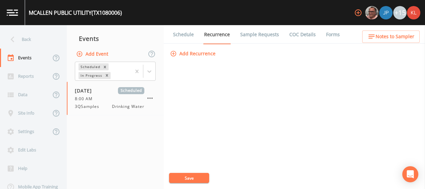
click at [195, 32] on li "Recurrence" at bounding box center [213, 34] width 36 height 19
click at [190, 33] on link "Schedule" at bounding box center [183, 34] width 23 height 19
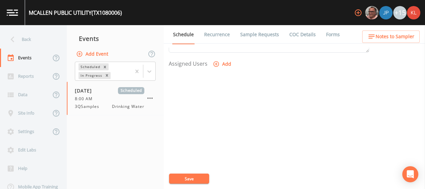
scroll to position [282, 0]
click at [268, 37] on link "Sample Requests" at bounding box center [259, 34] width 41 height 19
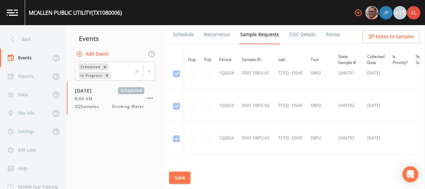
scroll to position [446, 0]
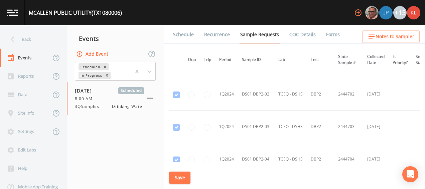
click at [215, 36] on link "Recurrence" at bounding box center [217, 34] width 28 height 19
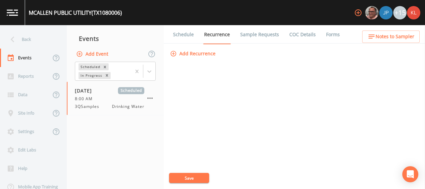
click at [325, 35] on link "Forms" at bounding box center [333, 34] width 16 height 19
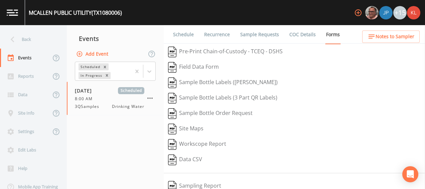
scroll to position [52, 0]
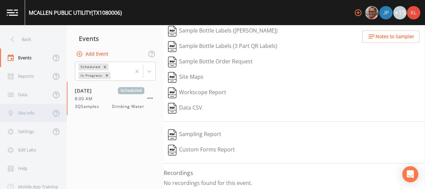
click at [33, 109] on div "Site Info" at bounding box center [25, 113] width 51 height 18
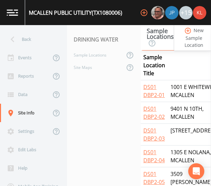
scroll to position [120, 0]
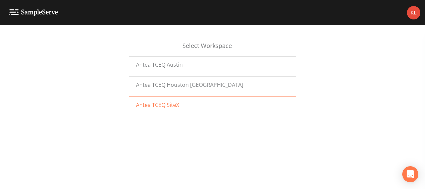
click at [151, 106] on span "Antea TCEQ SiteX" at bounding box center [157, 105] width 43 height 8
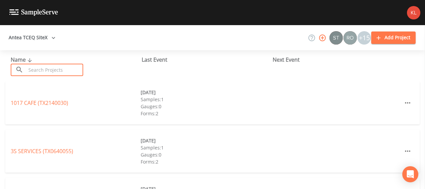
click at [57, 67] on input "text" at bounding box center [54, 70] width 57 height 12
type input "mission"
click at [54, 102] on link "CITY OF MISSION (TX1080008)" at bounding box center [47, 102] width 73 height 7
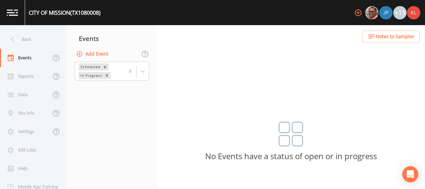
click at [95, 49] on button "Add Event" at bounding box center [93, 54] width 36 height 12
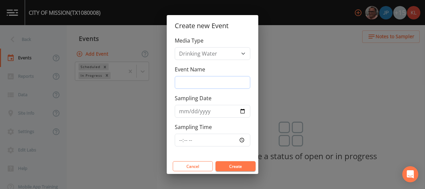
click at [214, 86] on input "Event Name" at bounding box center [213, 82] width 76 height 13
click at [216, 81] on input "Event Name" at bounding box center [213, 82] width 76 height 13
click at [132, 91] on div "Create new Event Media Type Drinking Water Event Name Sampling Date Sampling Ti…" at bounding box center [212, 94] width 425 height 189
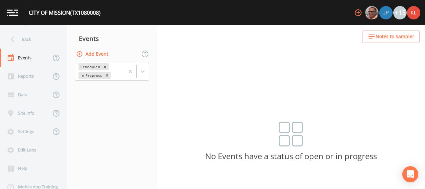
click at [103, 55] on button "Add Event" at bounding box center [93, 54] width 36 height 12
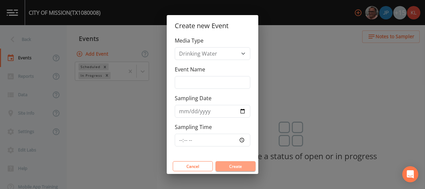
click at [235, 167] on button "Create" at bounding box center [236, 166] width 40 height 10
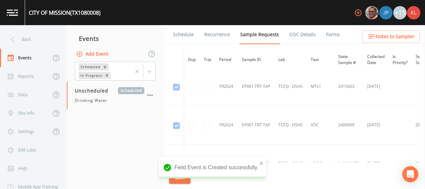
scroll to position [81, 0]
click at [294, 37] on link "COC Details" at bounding box center [303, 34] width 28 height 19
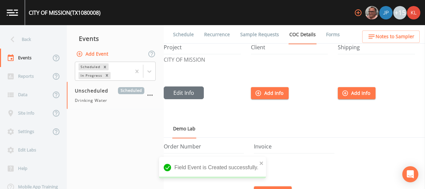
click at [217, 29] on link "Recurrence" at bounding box center [217, 34] width 28 height 19
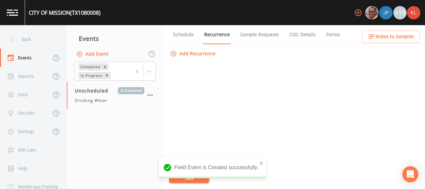
click at [262, 33] on link "Sample Requests" at bounding box center [259, 34] width 41 height 19
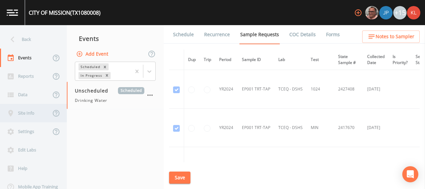
click at [47, 110] on div "Site Info" at bounding box center [25, 113] width 51 height 18
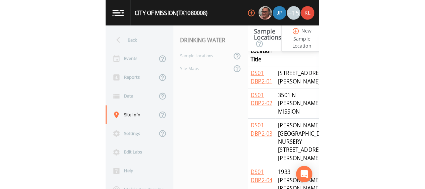
scroll to position [175, 0]
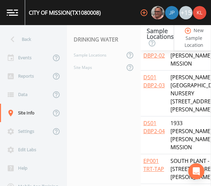
click at [174, 154] on td "SOUTH PLANT - 532 N PERKINS ST" at bounding box center [197, 169] width 59 height 30
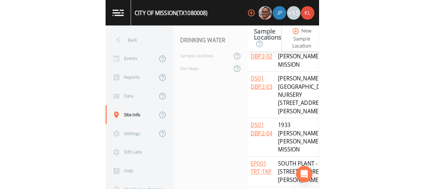
scroll to position [69, 0]
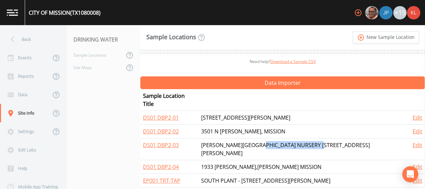
drag, startPoint x: 287, startPoint y: 135, endPoint x: 346, endPoint y: 134, distance: 59.9
click at [346, 138] on td "SHARY ACRES NURSERY 3421 N SHARY ROAD MI" at bounding box center [305, 149] width 212 height 22
click at [21, 12] on link at bounding box center [12, 12] width 25 height 25
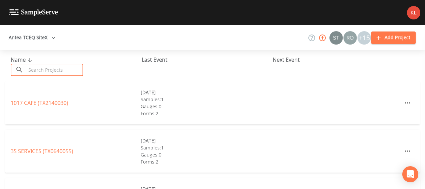
click at [46, 68] on input "text" at bounding box center [54, 70] width 57 height 12
paste input "LLANO GRANDE LAKE PARK EAST"
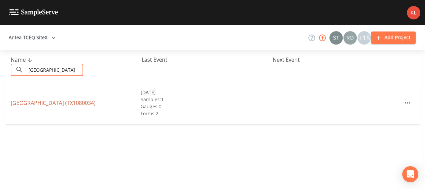
type input "LLANO GRANDE LAKE PARK EAST"
click at [66, 106] on link "LLANO GRANDE LAKE PARK EAST (TX1080034)" at bounding box center [53, 102] width 85 height 7
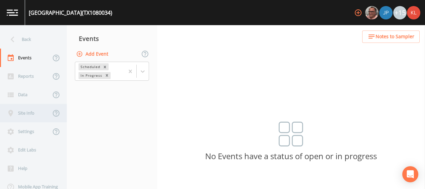
click at [31, 111] on div "Site Info" at bounding box center [25, 113] width 51 height 18
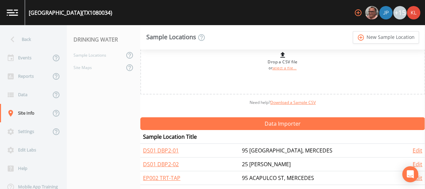
scroll to position [28, 0]
drag, startPoint x: 318, startPoint y: 146, endPoint x: 249, endPoint y: 146, distance: 68.9
click at [249, 146] on tr "DS01 DBP2-01 95 ACAPULCO, MERCEDES Edit" at bounding box center [282, 150] width 285 height 14
copy tr "95 ACAPULCO, MERCEDES"
click at [19, 16] on link at bounding box center [12, 12] width 25 height 25
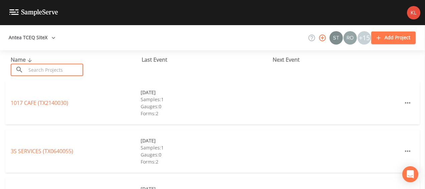
click at [45, 70] on input "text" at bounding box center [54, 70] width 57 height 12
paste input "TX1080058"
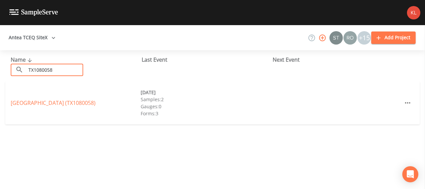
type input "TX1080058"
click at [41, 107] on div "SLEEPY HOLLOW TRAILER PARK (TX1080058) 06/10/2025 Samples: 2 Gauges: 0 Forms: 3" at bounding box center [212, 102] width 415 height 43
click at [41, 104] on link "SLEEPY HOLLOW TRAILER PARK (TX1080058)" at bounding box center [53, 102] width 85 height 7
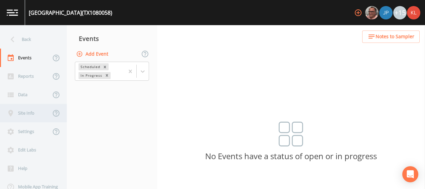
click at [19, 111] on div "Site Info" at bounding box center [25, 113] width 51 height 18
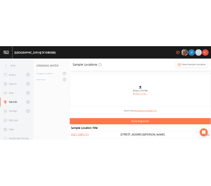
scroll to position [15, 0]
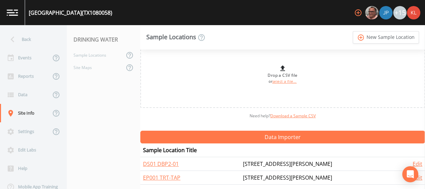
drag, startPoint x: 340, startPoint y: 159, endPoint x: 231, endPoint y: 163, distance: 109.4
click at [231, 163] on tr "DS01 DBP2-01 719 S BENTSEN PALMNO 25, MISSION Edit" at bounding box center [282, 164] width 285 height 14
copy tr "719 S BENTSEN PALMNO 25, MISSION"
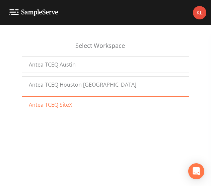
click at [64, 110] on div "Antea TCEQ SiteX" at bounding box center [105, 104] width 167 height 17
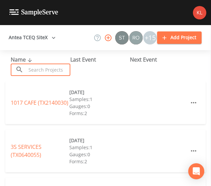
click at [42, 68] on input "text" at bounding box center [48, 70] width 44 height 12
paste input "TX1080067"
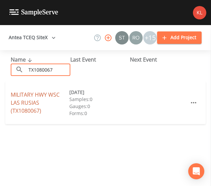
type input "TX1080067"
click at [45, 93] on link "MILITARY HWY WSC LAS RUSIAS (TX1080067)" at bounding box center [35, 102] width 49 height 23
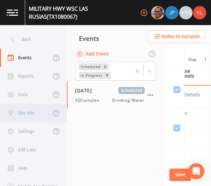
click at [39, 117] on div "Site Info" at bounding box center [25, 113] width 51 height 18
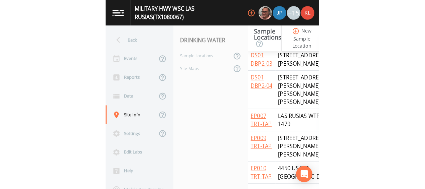
scroll to position [237, 0]
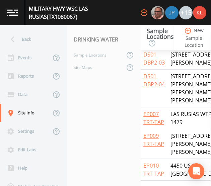
click at [94, 127] on nav "DRINKING WATER Sample Locations Site Maps" at bounding box center [104, 105] width 74 height 161
click at [10, 13] on img at bounding box center [12, 12] width 11 height 6
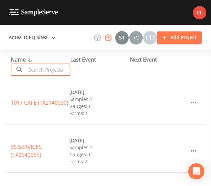
click at [52, 64] on input "text" at bounding box center [48, 70] width 44 height 12
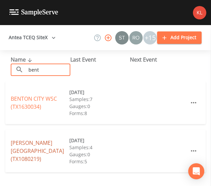
type input "bent"
click at [41, 144] on link "BENTSEN GROVE RESORT (TX1080219)" at bounding box center [37, 150] width 53 height 23
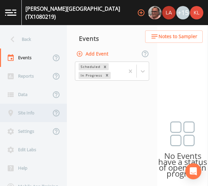
click at [33, 111] on div "Site Info" at bounding box center [25, 113] width 51 height 18
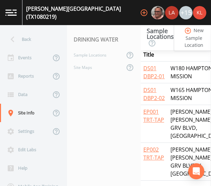
scroll to position [164, 0]
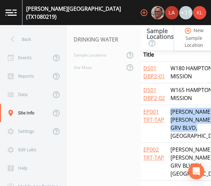
drag, startPoint x: 171, startPoint y: 97, endPoint x: 194, endPoint y: 128, distance: 39.2
click at [194, 128] on td "DEBORAH ST & BENTSEN GRV BLVD, PALMVIEW" at bounding box center [197, 124] width 59 height 38
copy td "DEBORAH ST & BENTSEN GRV BLVD, PALMVIEW"
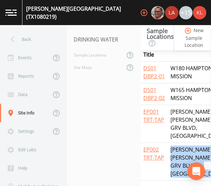
drag, startPoint x: 170, startPoint y: 139, endPoint x: 188, endPoint y: 169, distance: 34.2
click at [188, 169] on body "BENTSEN GROVE RESORT (TX1080219) +15 Back Events Reports Data Site Info Setting…" at bounding box center [105, 93] width 211 height 186
copy body "MARK ST & BENTSEN GRV BLVD N, PALMVIEW Edit"
click at [10, 10] on img at bounding box center [10, 12] width 11 height 6
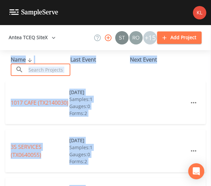
click at [55, 70] on input "text" at bounding box center [48, 70] width 44 height 12
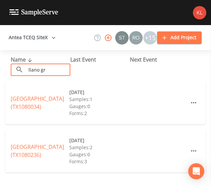
type input "[GEOGRAPHIC_DATA]"
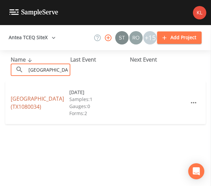
click at [40, 95] on link "[GEOGRAPHIC_DATA] (TX1080034)" at bounding box center [37, 102] width 53 height 15
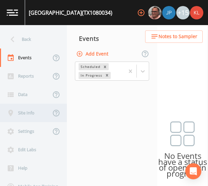
click at [34, 105] on div "Site Info" at bounding box center [25, 113] width 51 height 18
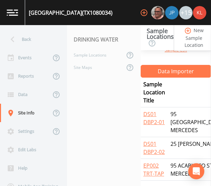
scroll to position [102, 0]
drag, startPoint x: 196, startPoint y: 115, endPoint x: 170, endPoint y: 100, distance: 30.3
click at [170, 107] on td "95 [GEOGRAPHIC_DATA], MERCEDES" at bounding box center [198, 122] width 60 height 30
copy td "95 [GEOGRAPHIC_DATA], MERCEDES"
drag, startPoint x: 197, startPoint y: 143, endPoint x: 170, endPoint y: 129, distance: 31.3
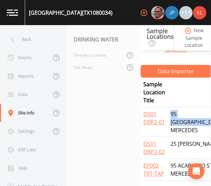
click at [170, 137] on td "25 [PERSON_NAME]" at bounding box center [198, 148] width 60 height 22
copy td "25 [PERSON_NAME]"
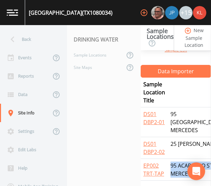
drag, startPoint x: 169, startPoint y: 156, endPoint x: 188, endPoint y: 175, distance: 26.5
click at [188, 175] on body "LLANO GRANDE LAKE PARK EAST (TX1080034) +15 Back Events Reports Data Site Info …" at bounding box center [105, 93] width 211 height 186
copy body "95 ACAPULCO ST, MERCEDES Edit"
drag, startPoint x: 196, startPoint y: 144, endPoint x: 168, endPoint y: 126, distance: 33.0
click at [168, 137] on td "25 [PERSON_NAME]" at bounding box center [198, 148] width 60 height 22
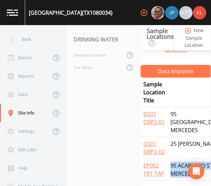
copy td "25 [PERSON_NAME]"
click at [16, 16] on link at bounding box center [12, 12] width 25 height 25
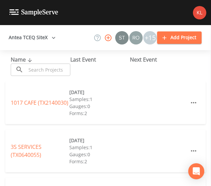
click at [50, 69] on input "text" at bounding box center [48, 70] width 44 height 12
paste input "TX1080067"
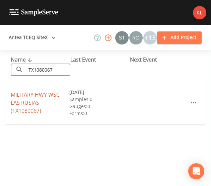
type input "TX1080067"
click at [52, 96] on link "MILITARY HWY WSC LAS RUSIAS (TX1080067)" at bounding box center [35, 102] width 49 height 23
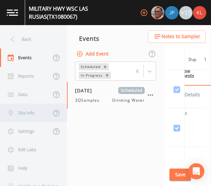
click at [37, 114] on div "Site Info" at bounding box center [25, 113] width 51 height 18
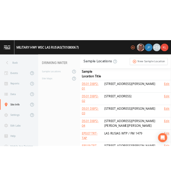
scroll to position [269, 0]
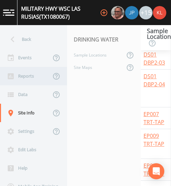
click at [25, 81] on div "Reports" at bounding box center [25, 76] width 51 height 18
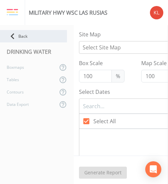
click at [22, 39] on div "Back" at bounding box center [33, 36] width 67 height 12
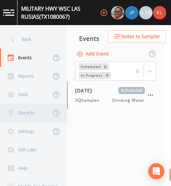
click at [13, 114] on icon at bounding box center [11, 113] width 8 height 8
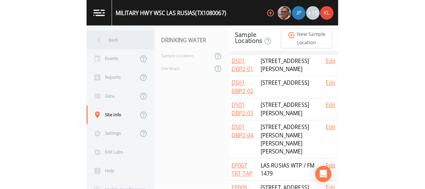
scroll to position [129, 0]
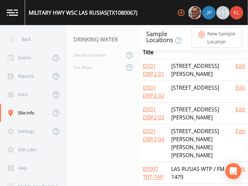
drag, startPoint x: 211, startPoint y: 82, endPoint x: 176, endPoint y: 68, distance: 37.5
click at [176, 68] on td "120 WILLIAMS CIRCLE, BROWNSVILLE" at bounding box center [201, 70] width 64 height 22
copy td "120 WILLIAMS CIRCLE, BROWNSVILLE"
drag, startPoint x: 221, startPoint y: 104, endPoint x: 174, endPoint y: 97, distance: 47.4
click at [174, 97] on td "2367 E MILITARY HWY BROWSVILLE" at bounding box center [201, 92] width 64 height 22
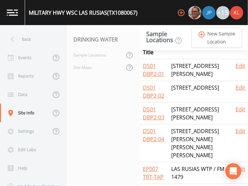
copy td "2367 E MILITARY HWY BROWSVILLE"
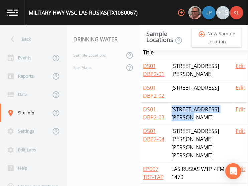
drag, startPoint x: 203, startPoint y: 125, endPoint x: 177, endPoint y: 118, distance: 27.3
click at [177, 118] on td "30748 HWY 77 SAN BENITO" at bounding box center [201, 114] width 64 height 22
copy td "30748 HWY 77 SAN BENITO"
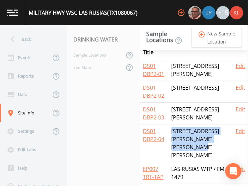
drag, startPoint x: 199, startPoint y: 154, endPoint x: 174, endPoint y: 140, distance: 28.3
click at [174, 140] on td "20411 W BOWIE RD AND OYAMA RD,SAN BENITO" at bounding box center [201, 143] width 64 height 38
copy td "20411 W BOWIE RD AND OYAMA RD,SAN BENITO"
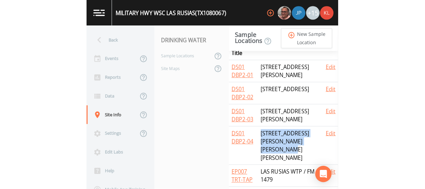
scroll to position [83, 0]
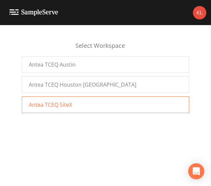
click at [92, 99] on div "Antea TCEQ SiteX" at bounding box center [105, 104] width 167 height 17
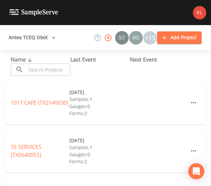
click at [54, 67] on input "text" at bounding box center [48, 70] width 44 height 12
paste input "TX1080067"
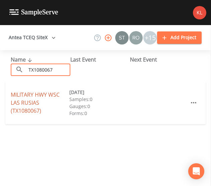
type input "TX1080067"
click at [35, 97] on link "MILITARY HWY WSC LAS RUSIAS (TX1080067)" at bounding box center [35, 102] width 49 height 23
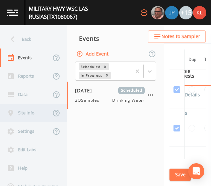
click at [35, 109] on div "Site Info" at bounding box center [25, 113] width 51 height 18
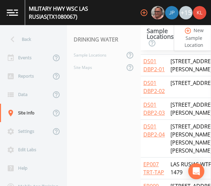
scroll to position [136, 0]
